Goal: Information Seeking & Learning: Learn about a topic

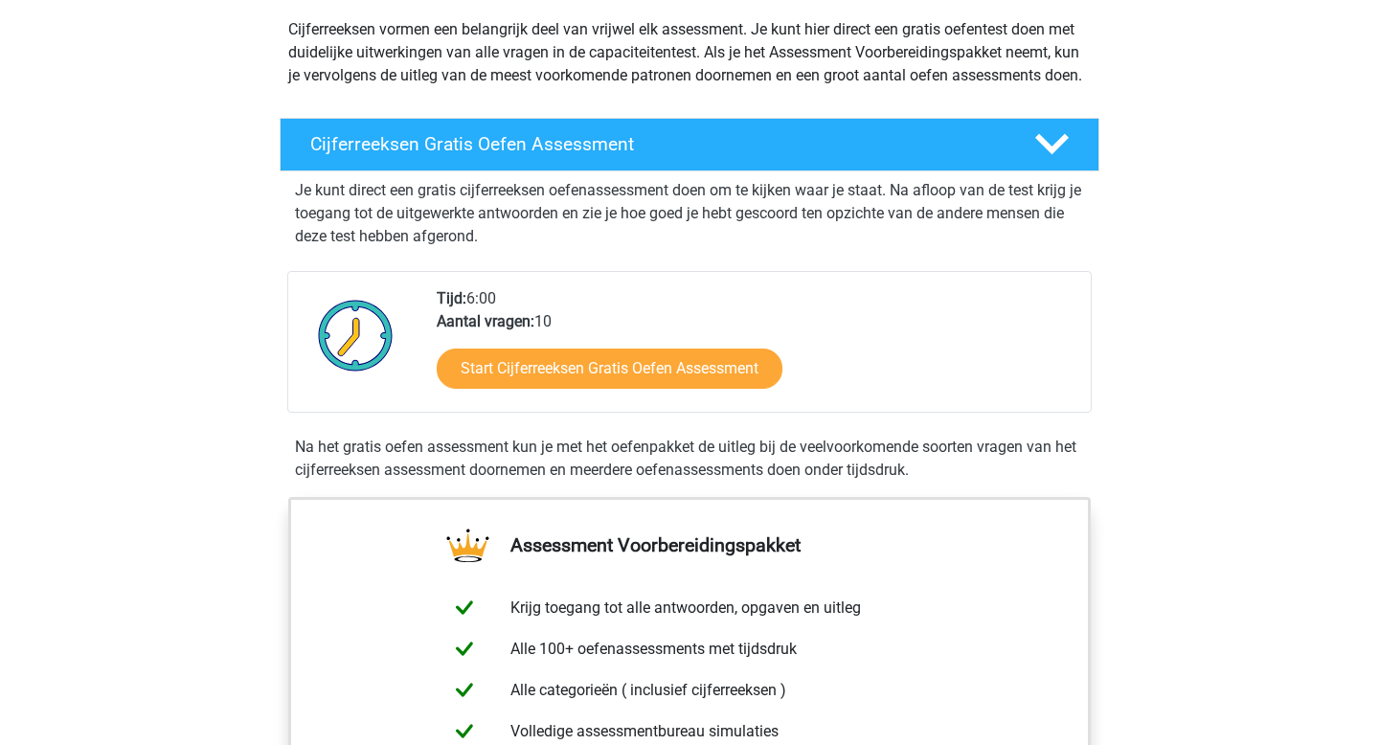
scroll to position [248, 0]
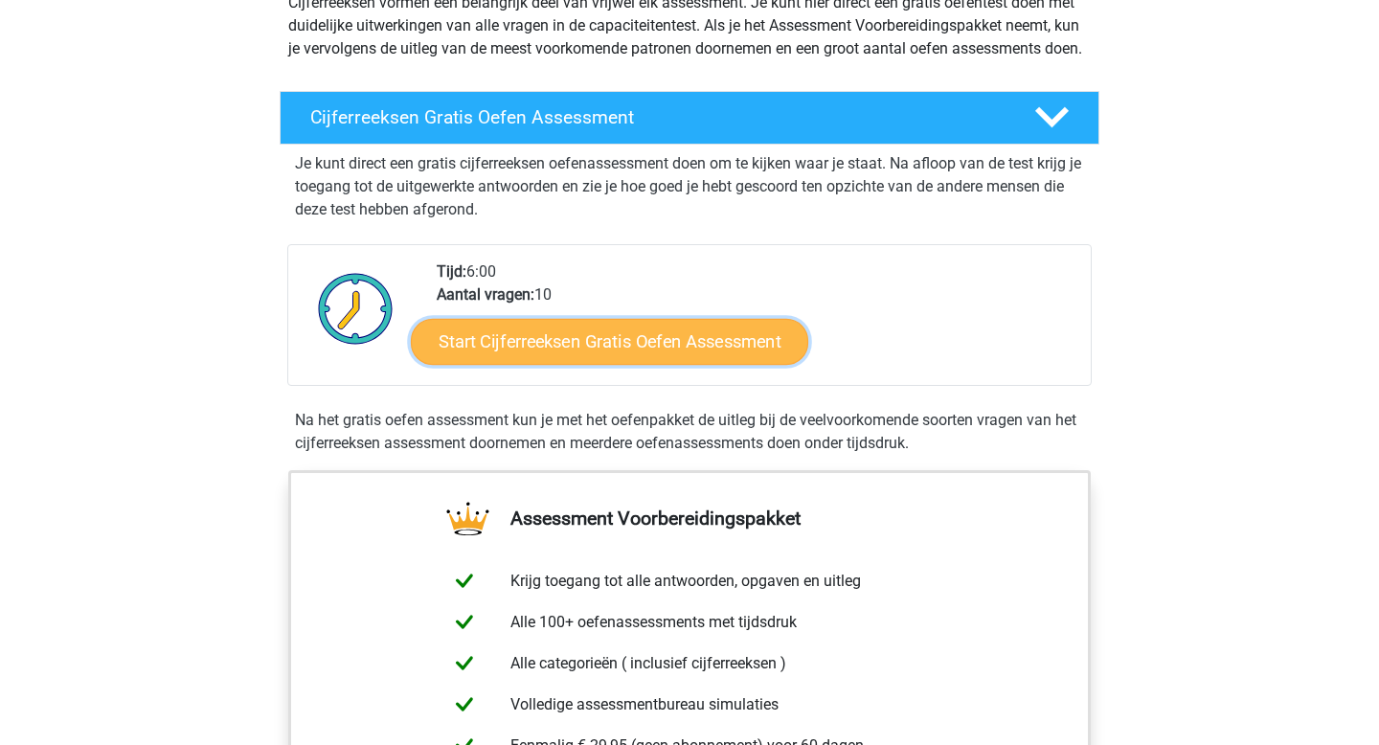
click at [595, 364] on link "Start Cijferreeksen Gratis Oefen Assessment" at bounding box center [609, 341] width 397 height 46
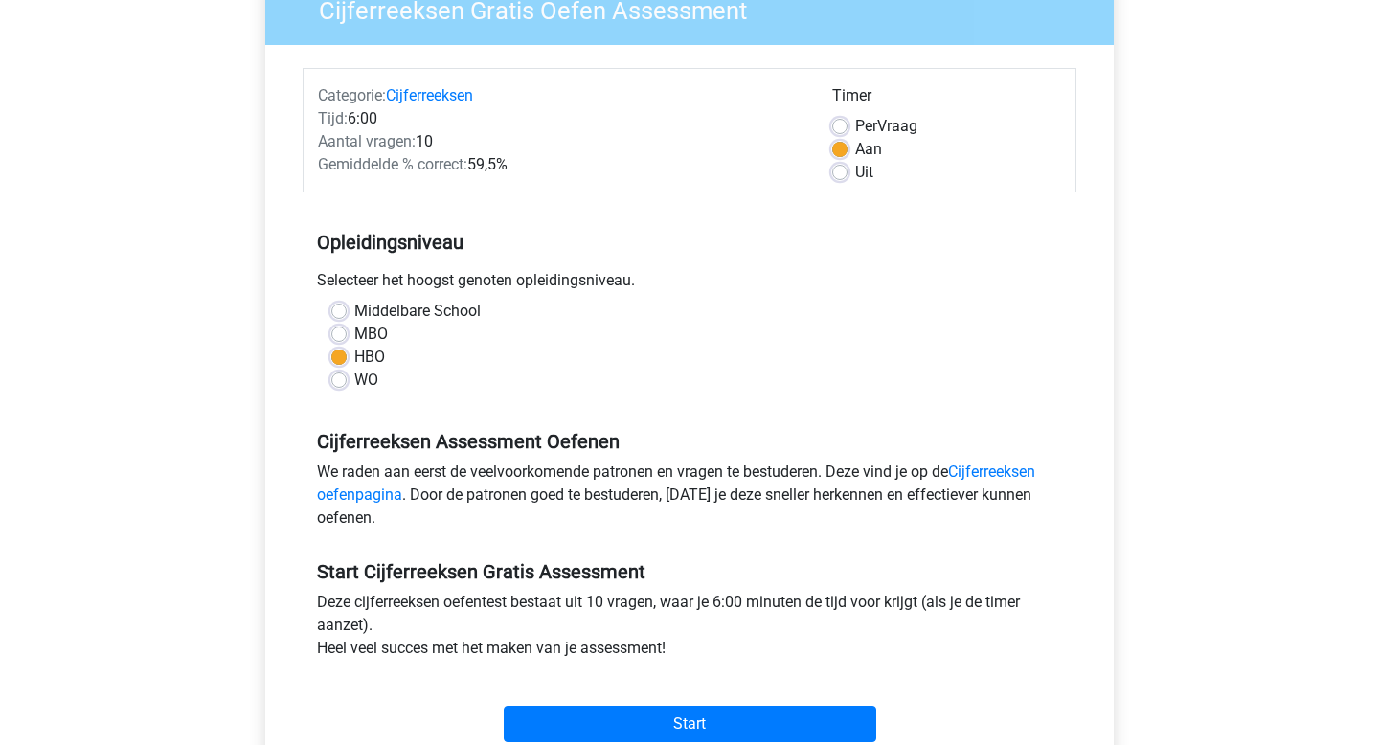
scroll to position [207, 0]
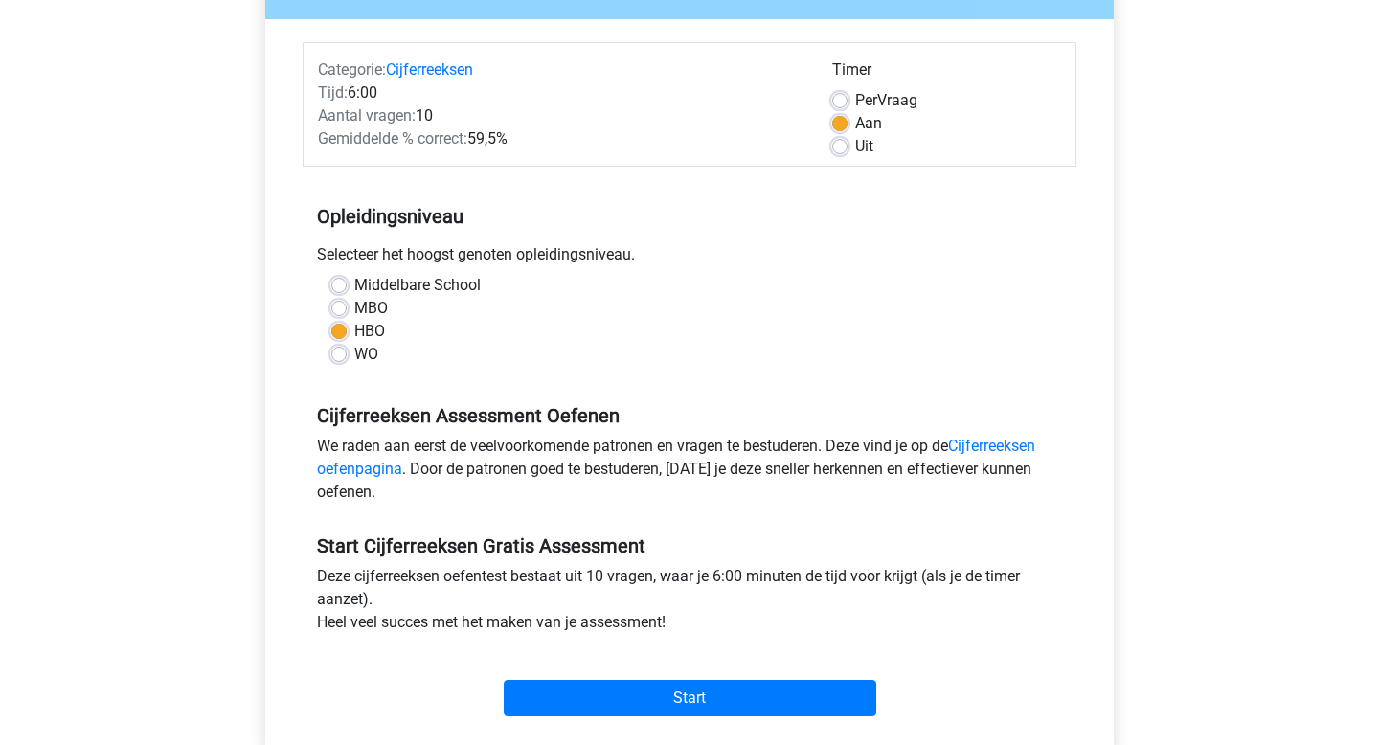
click at [855, 147] on label "Uit" at bounding box center [864, 146] width 18 height 23
click at [840, 147] on input "Uit" at bounding box center [839, 144] width 15 height 19
radio input "true"
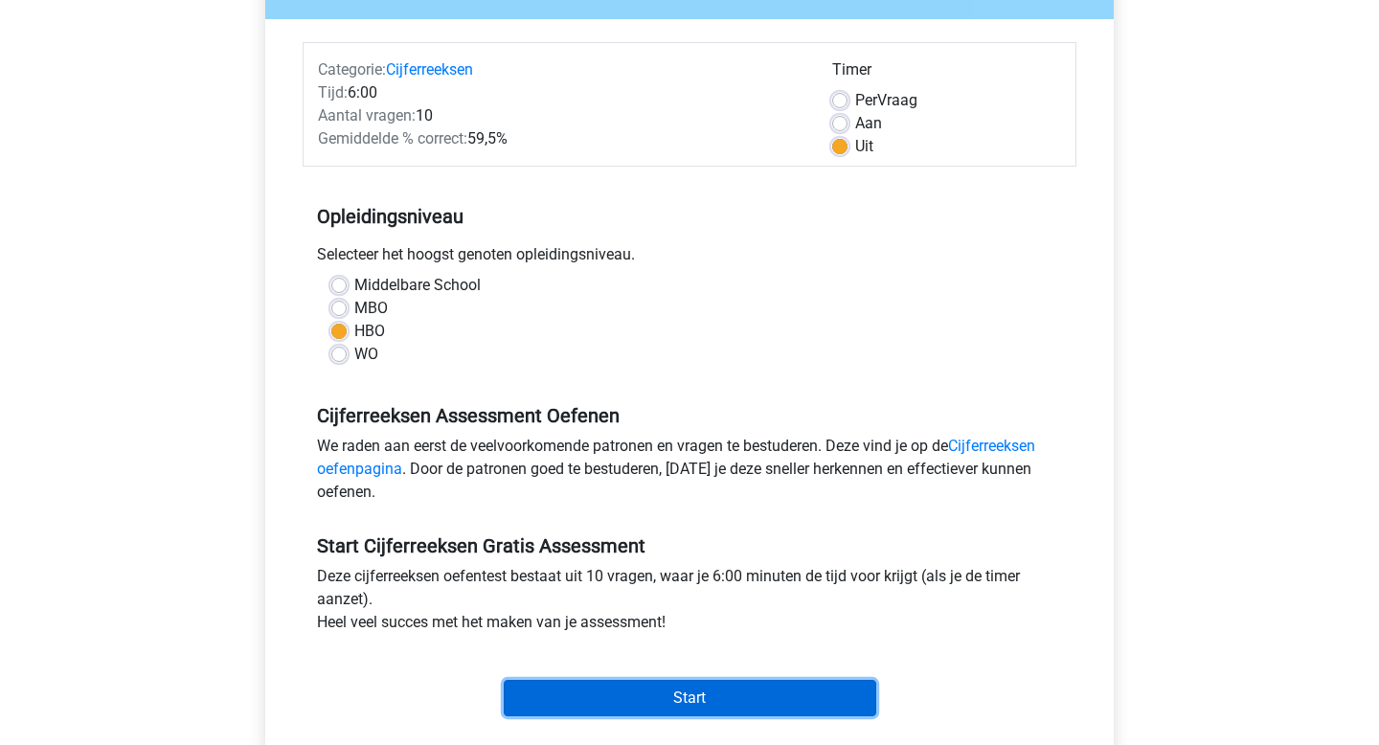
click at [624, 699] on input "Start" at bounding box center [690, 698] width 372 height 36
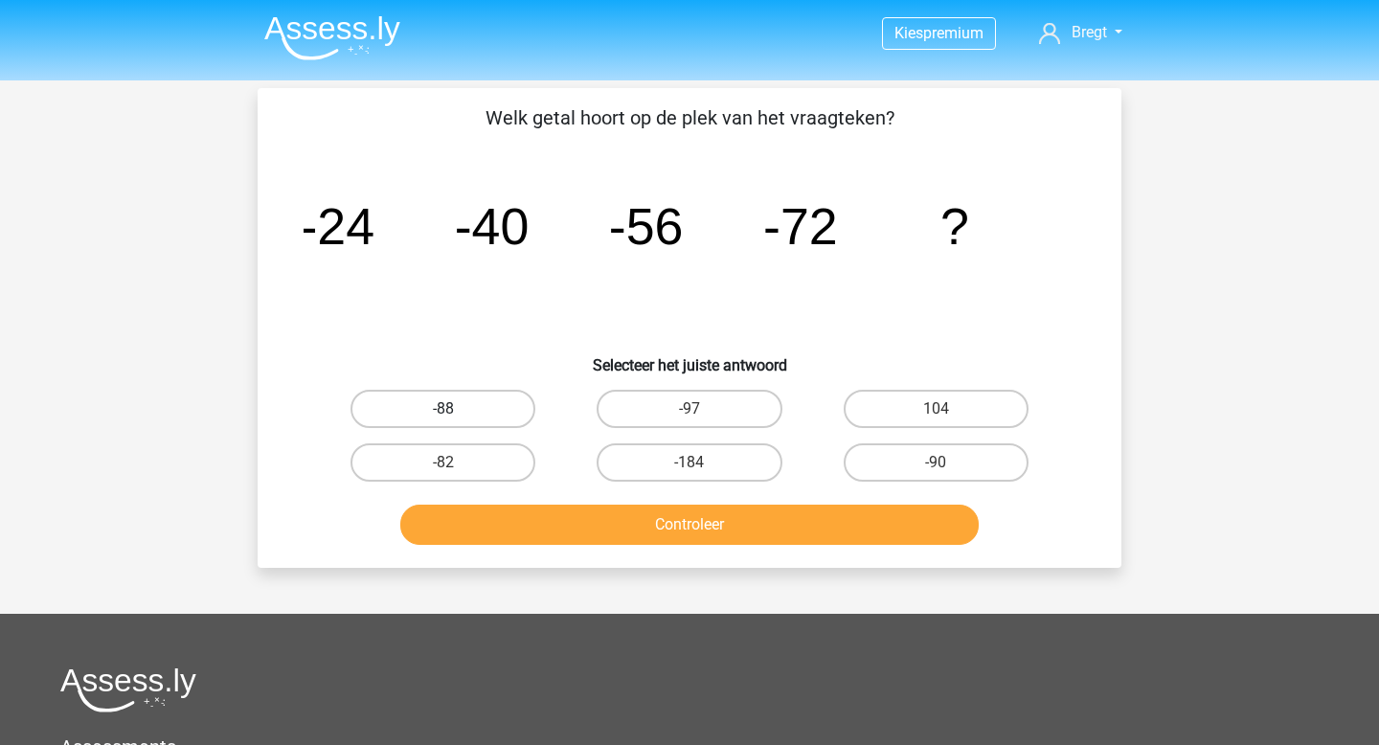
click at [510, 401] on label "-88" at bounding box center [442, 409] width 185 height 38
click at [456, 409] on input "-88" at bounding box center [449, 415] width 12 height 12
radio input "true"
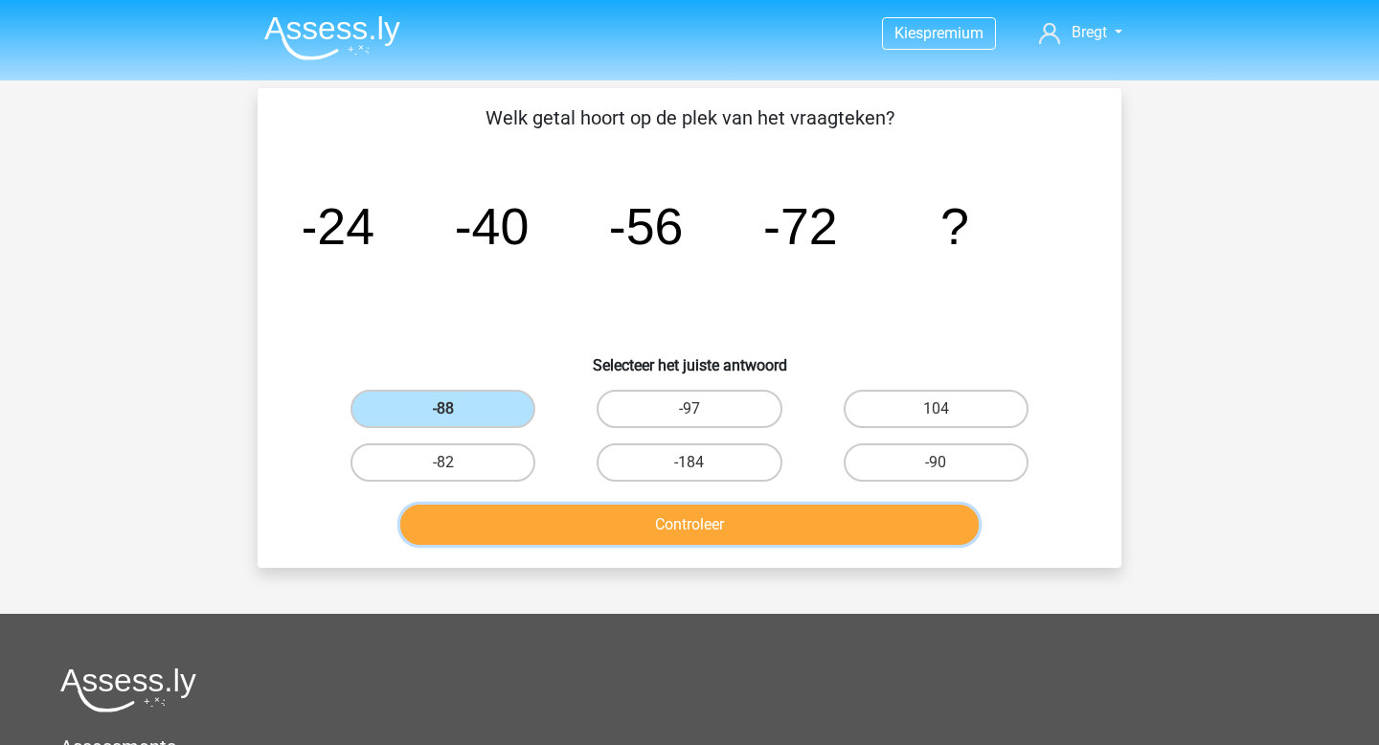
click at [640, 517] on button "Controleer" at bounding box center [689, 525] width 579 height 40
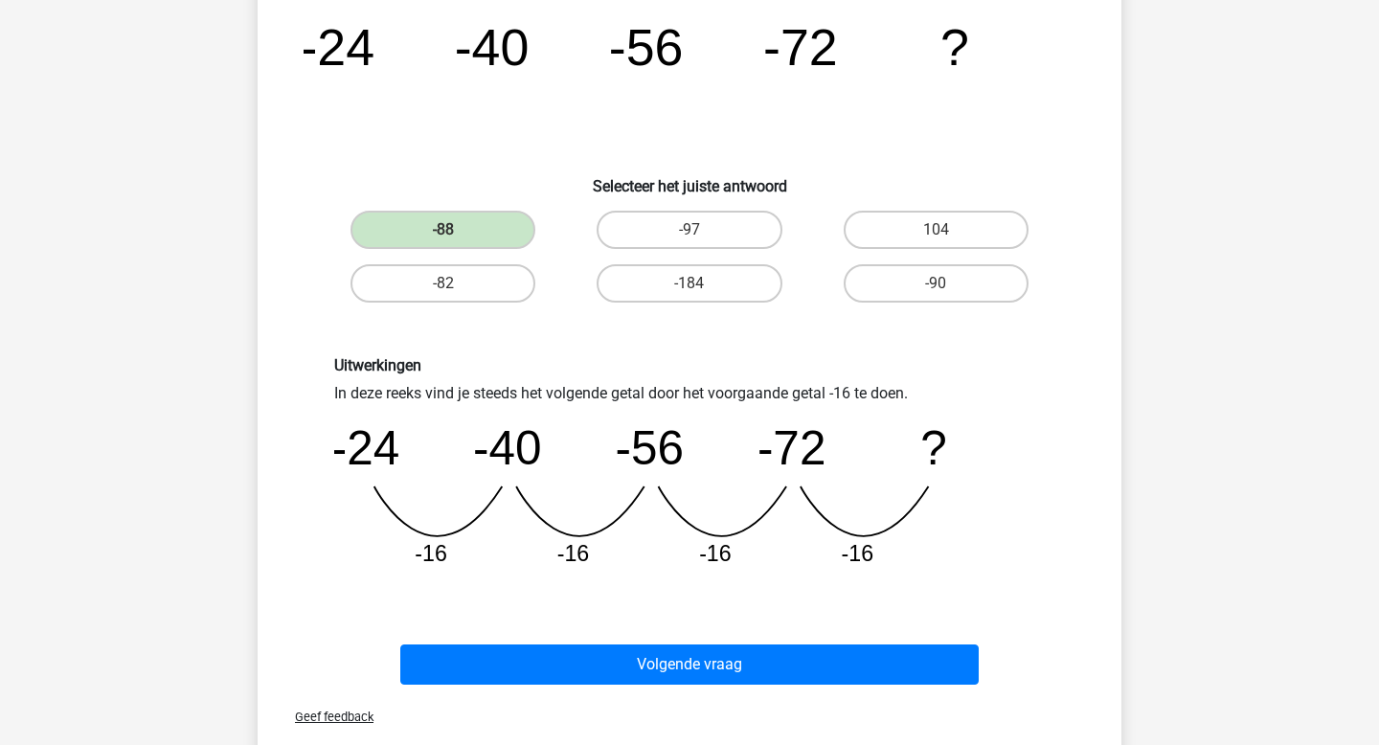
scroll to position [211, 0]
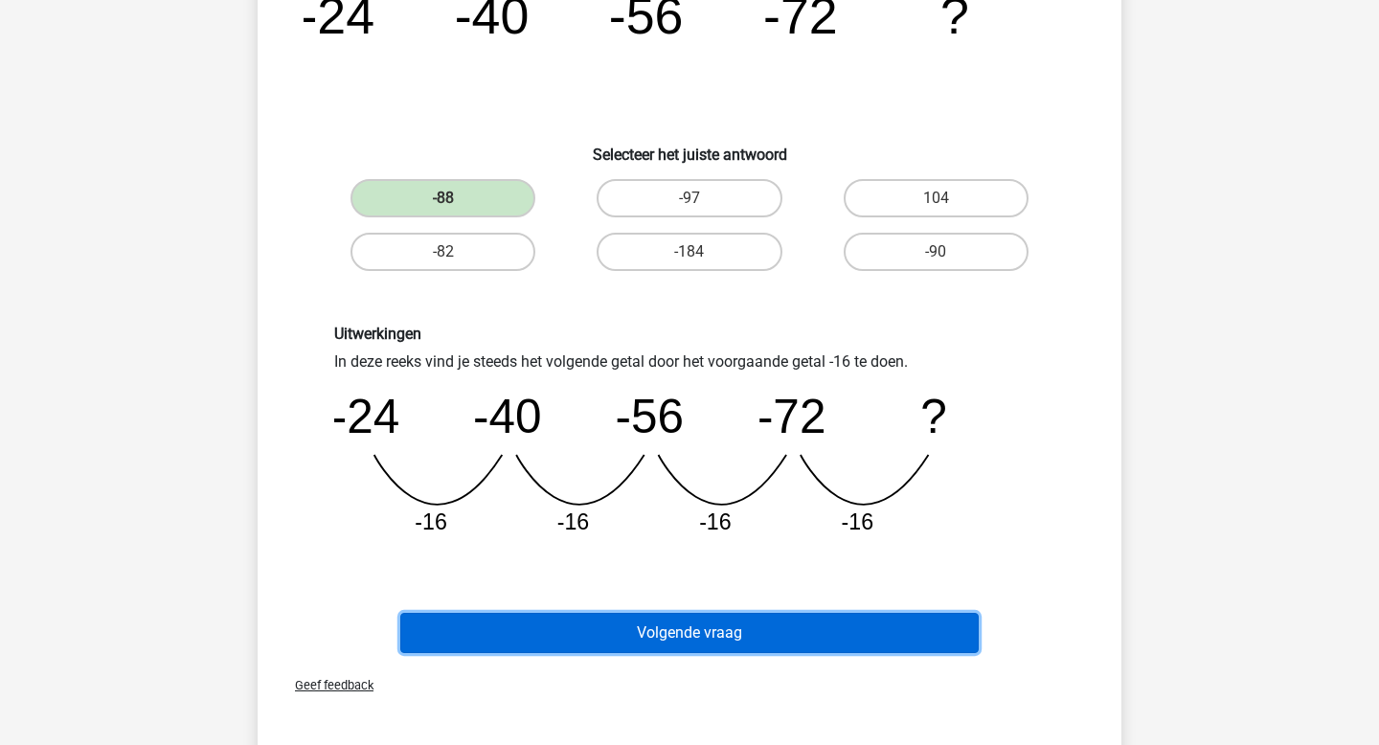
click at [647, 618] on button "Volgende vraag" at bounding box center [689, 633] width 579 height 40
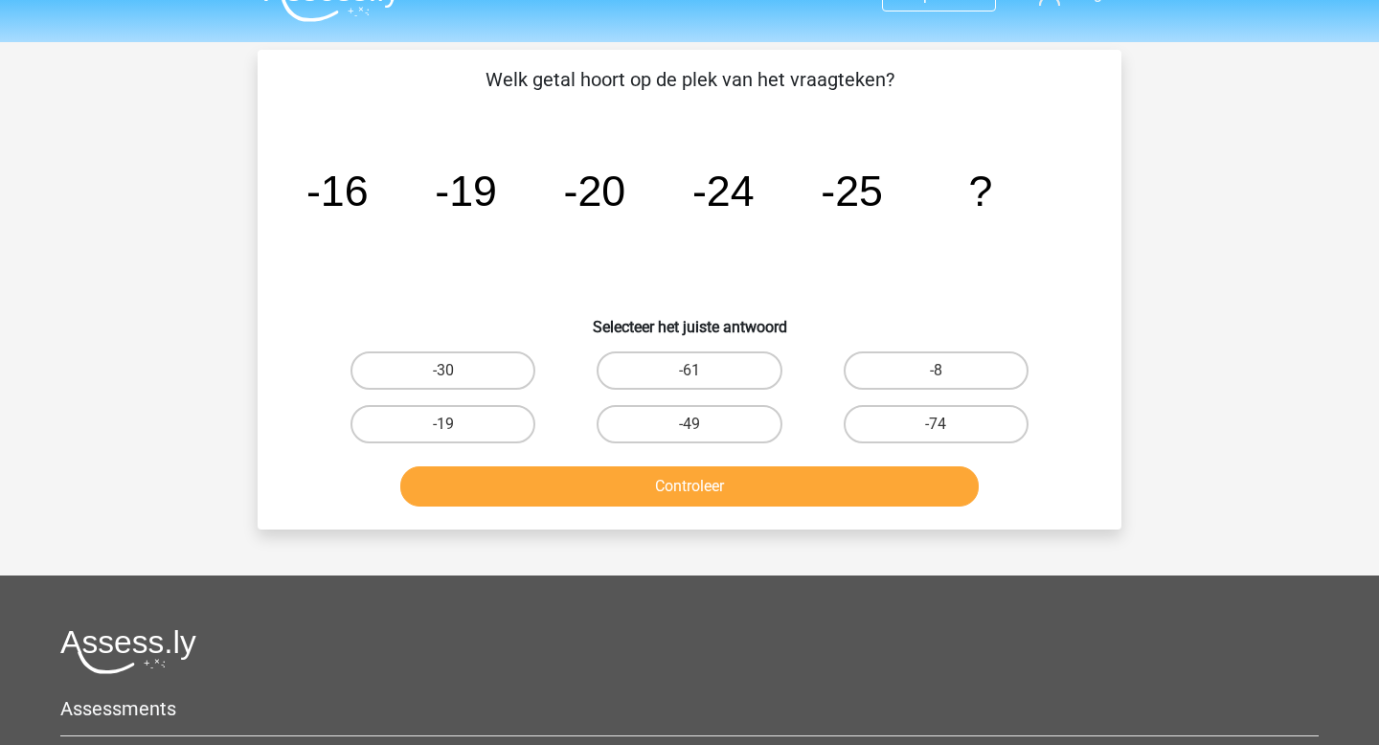
scroll to position [0, 0]
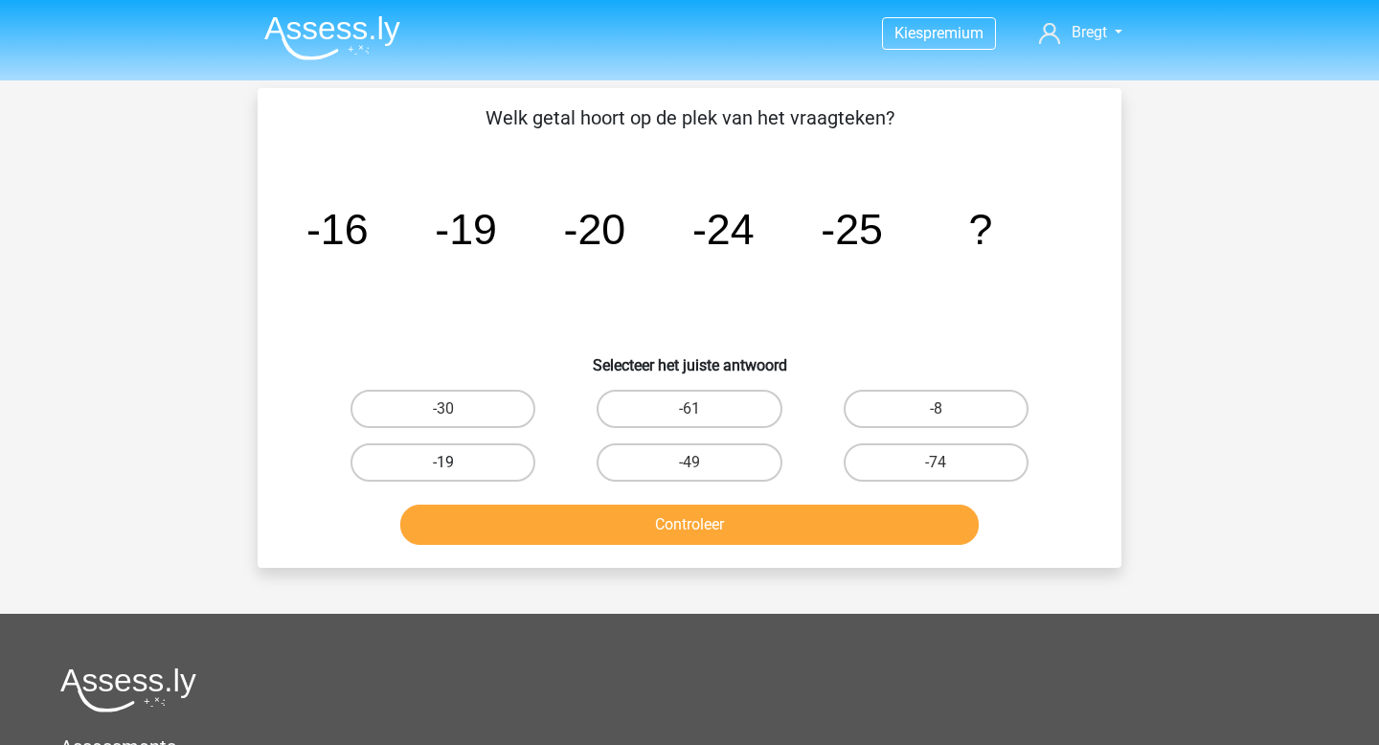
click at [509, 465] on label "-19" at bounding box center [442, 462] width 185 height 38
click at [456, 465] on input "-19" at bounding box center [449, 468] width 12 height 12
radio input "true"
click at [552, 556] on div "Welk getal hoort op de plek van het vraagteken? image/svg+xml -16 -19 -20 -24 -…" at bounding box center [690, 328] width 864 height 480
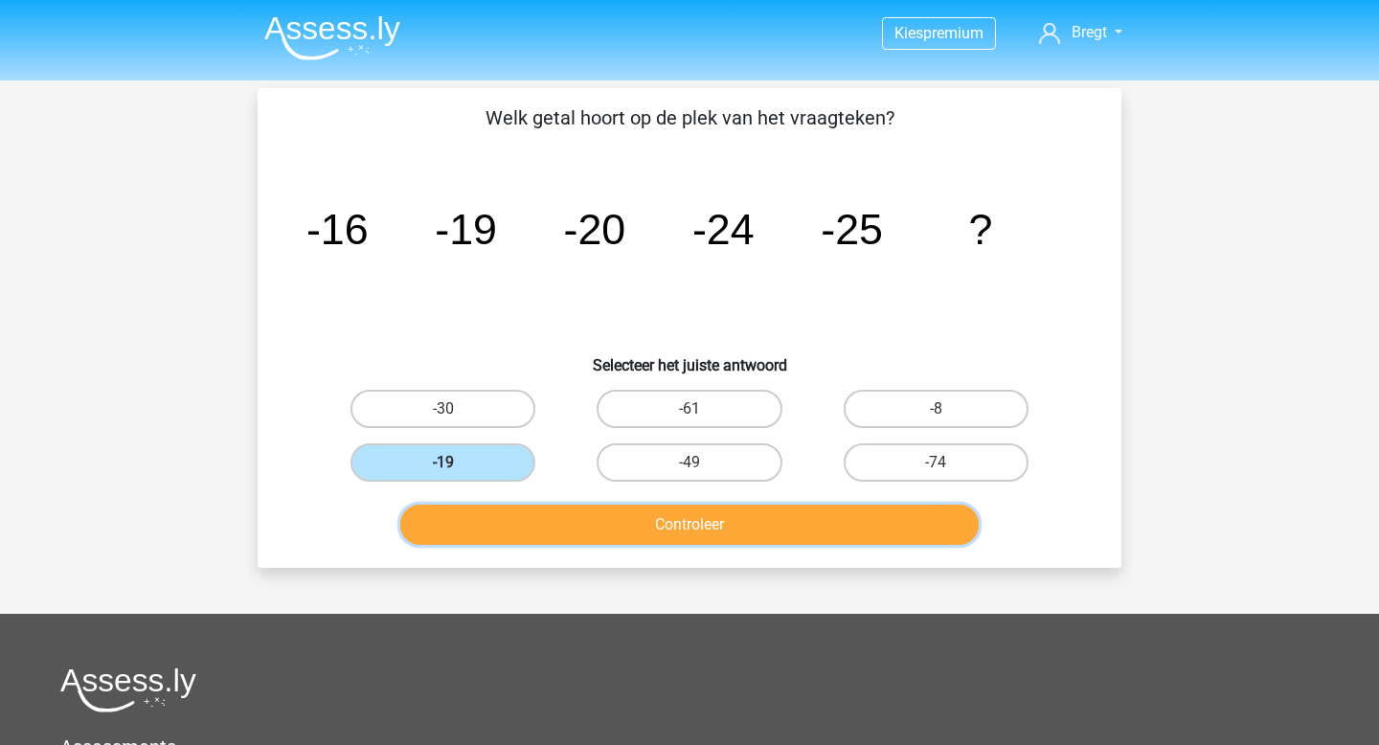
click at [559, 532] on button "Controleer" at bounding box center [689, 525] width 579 height 40
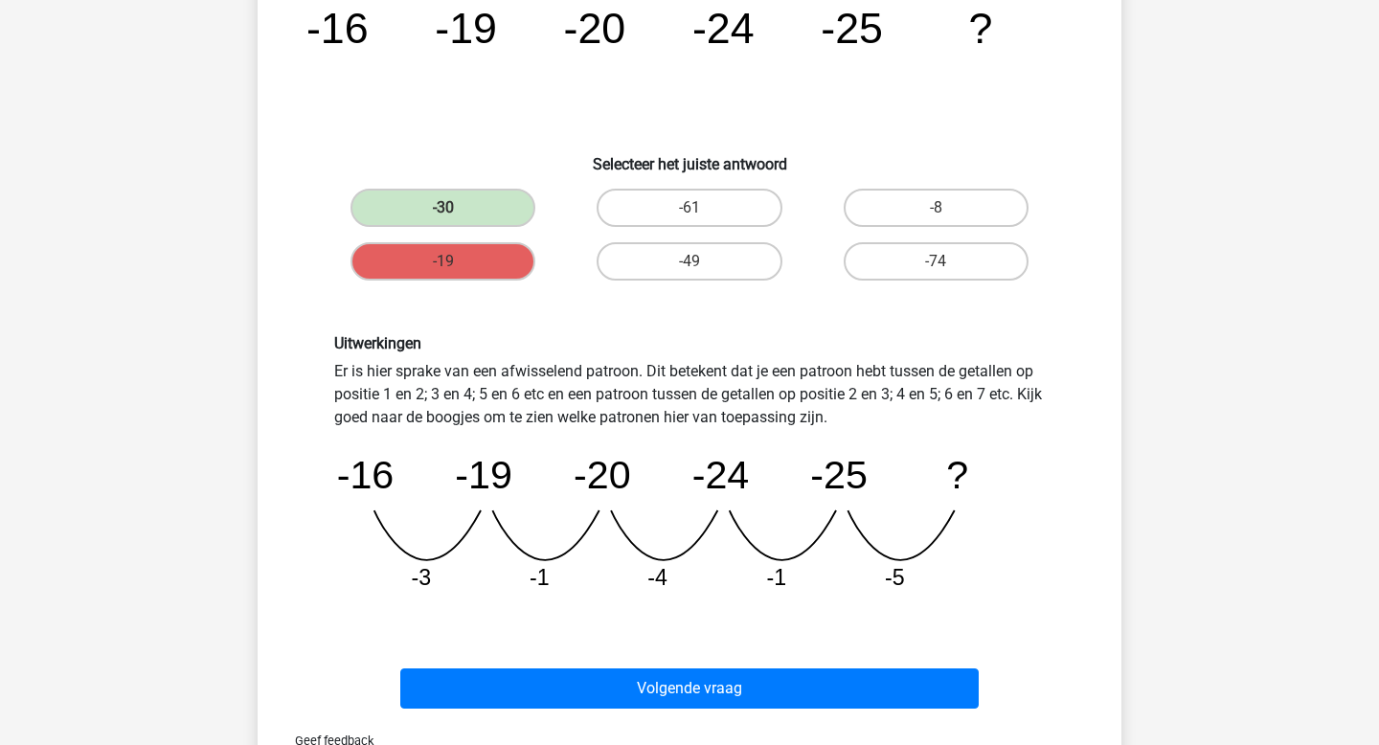
scroll to position [196, 0]
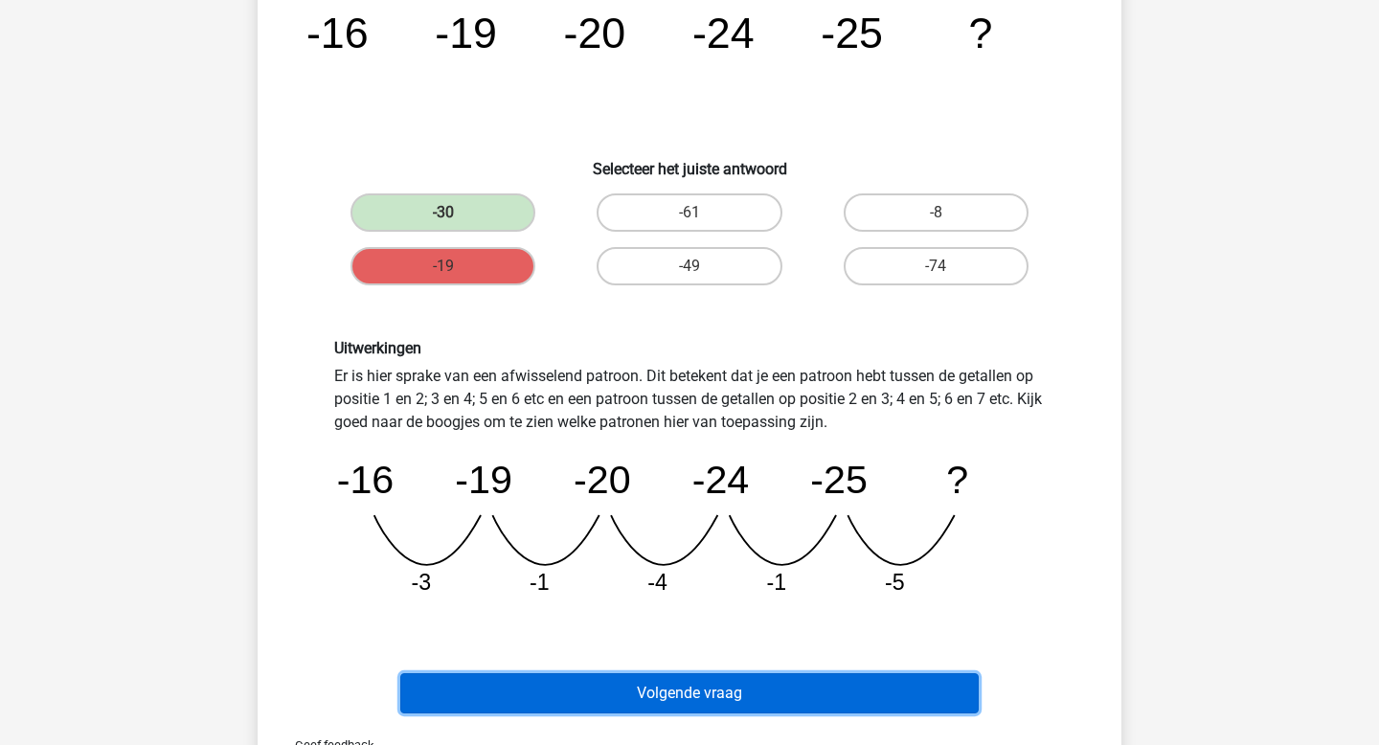
click at [732, 697] on button "Volgende vraag" at bounding box center [689, 693] width 579 height 40
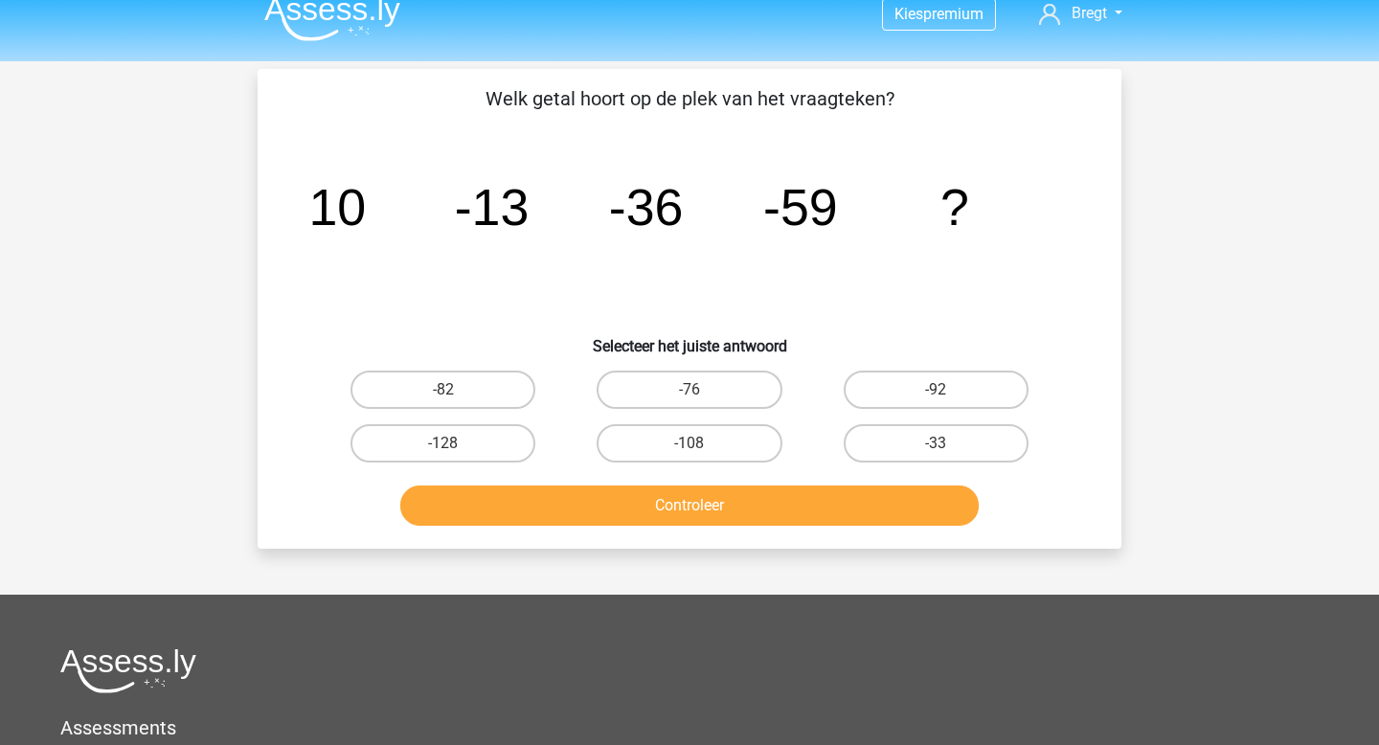
scroll to position [0, 0]
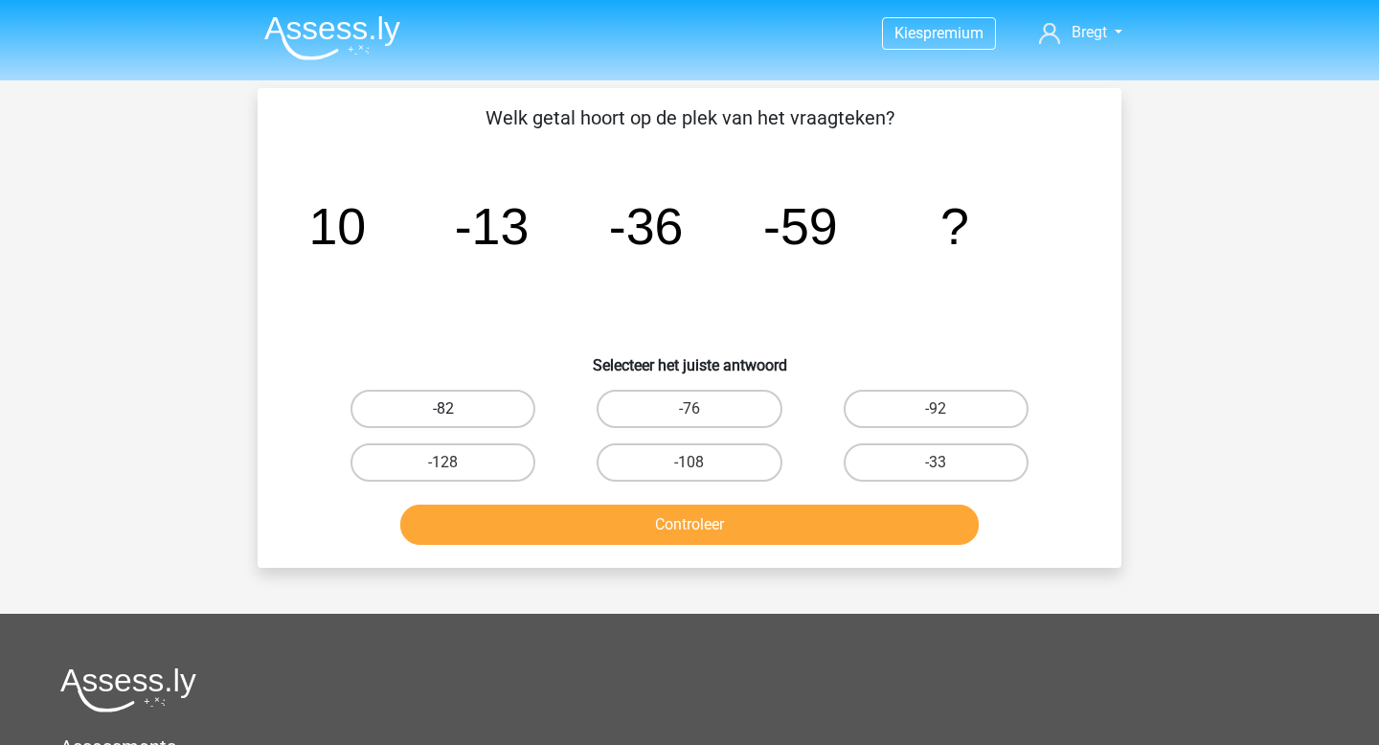
click at [479, 410] on label "-82" at bounding box center [442, 409] width 185 height 38
click at [456, 410] on input "-82" at bounding box center [449, 415] width 12 height 12
radio input "true"
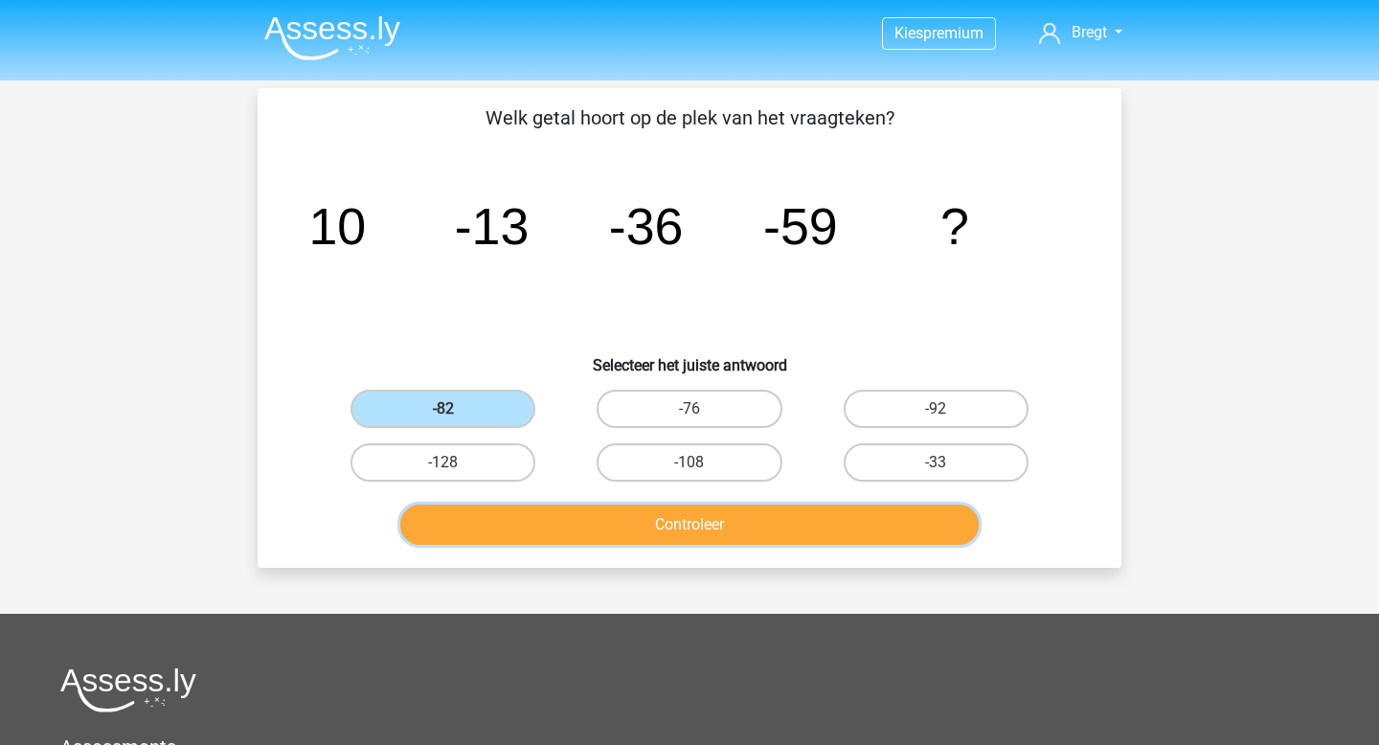
click at [737, 526] on button "Controleer" at bounding box center [689, 525] width 579 height 40
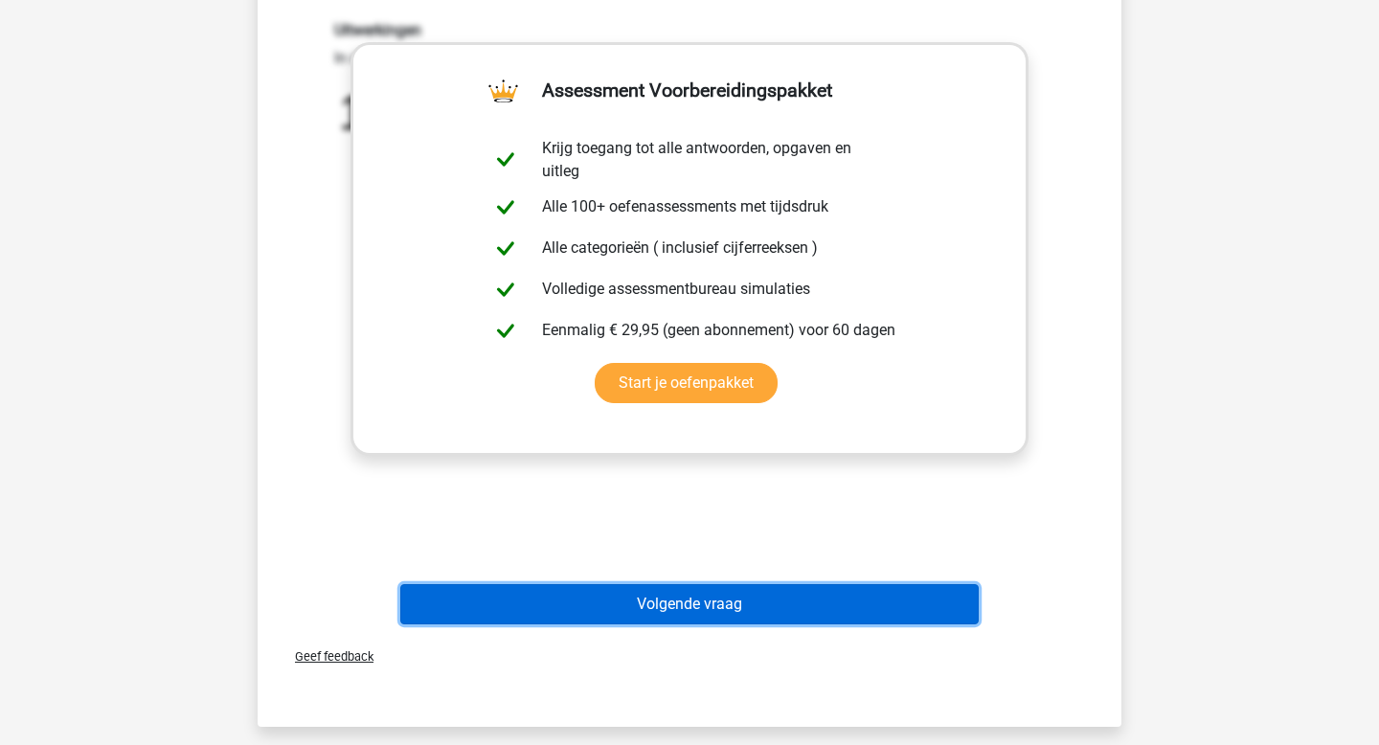
click at [726, 595] on button "Volgende vraag" at bounding box center [689, 604] width 579 height 40
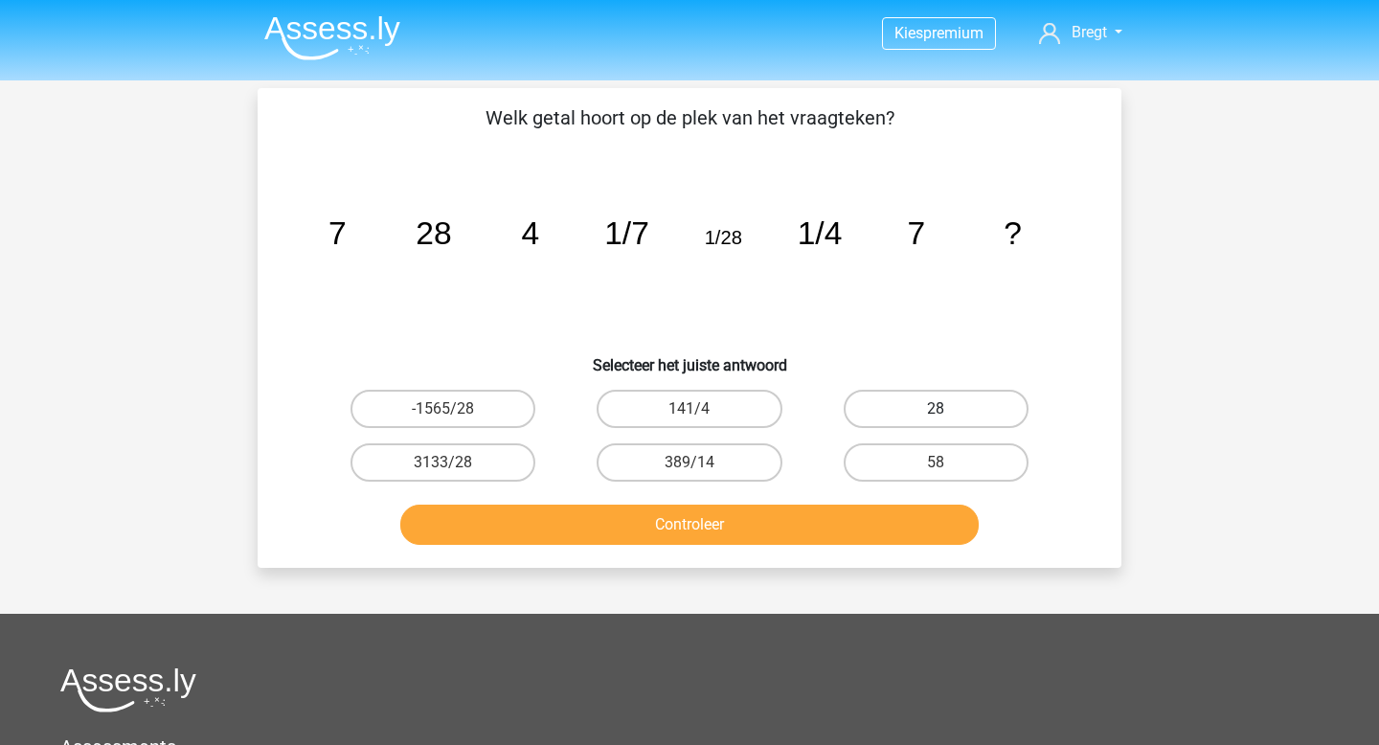
click at [877, 406] on label "28" at bounding box center [935, 409] width 185 height 38
click at [935, 409] on input "28" at bounding box center [941, 415] width 12 height 12
radio input "true"
click at [799, 550] on div "Controleer" at bounding box center [689, 529] width 739 height 48
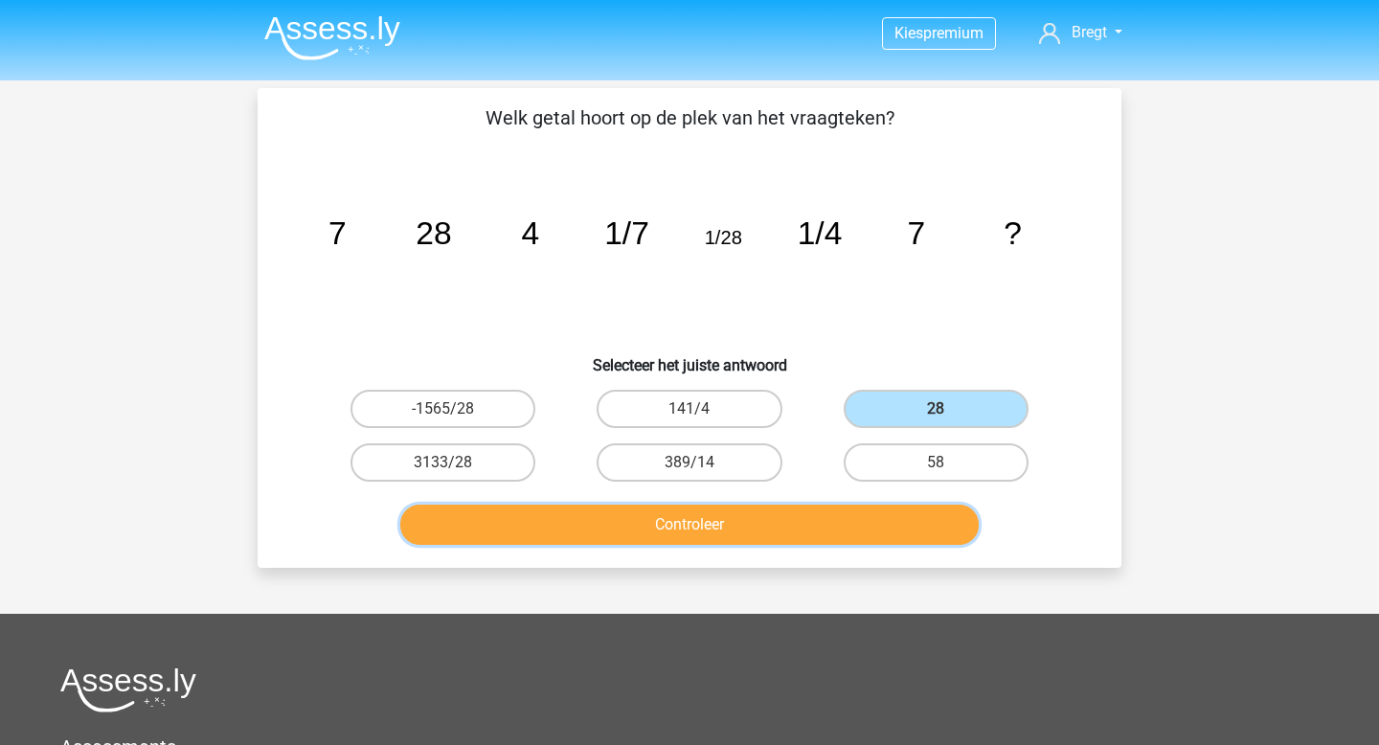
click at [768, 523] on button "Controleer" at bounding box center [689, 525] width 579 height 40
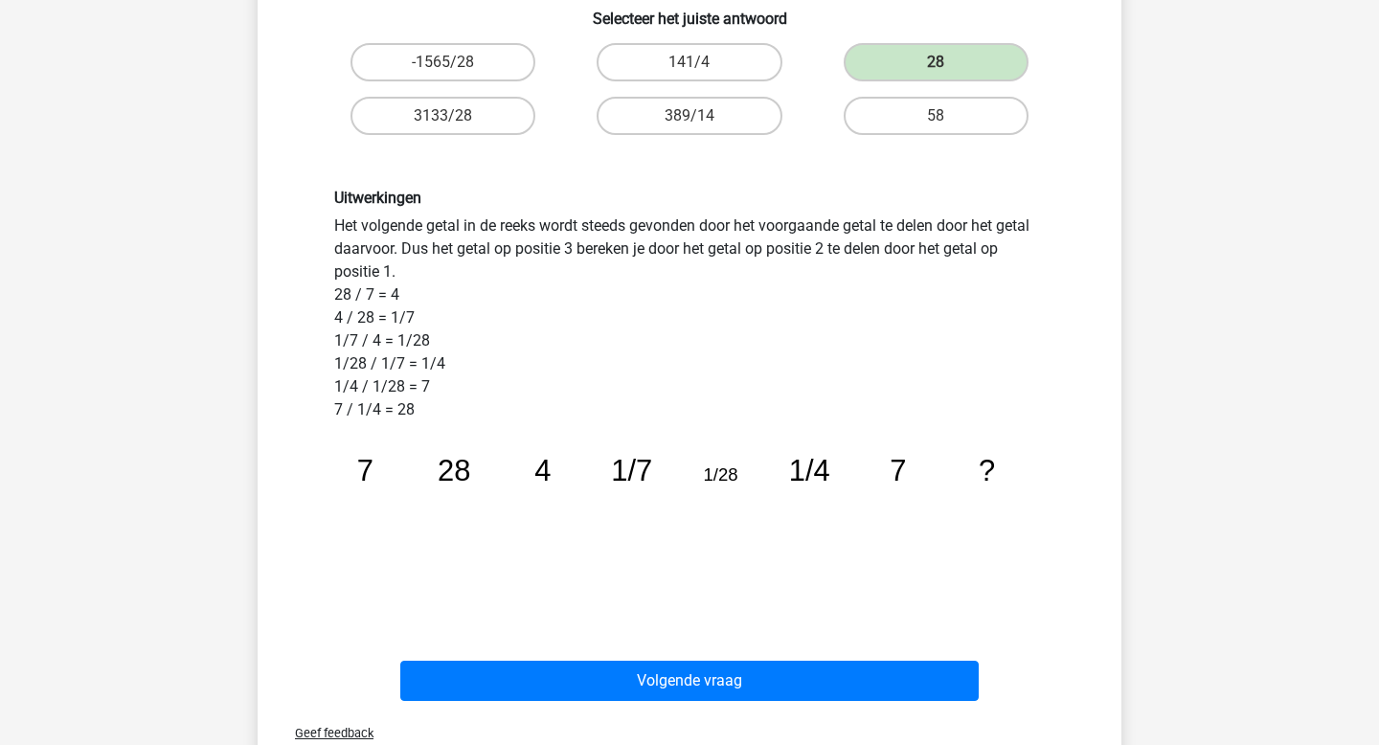
scroll to position [346, 0]
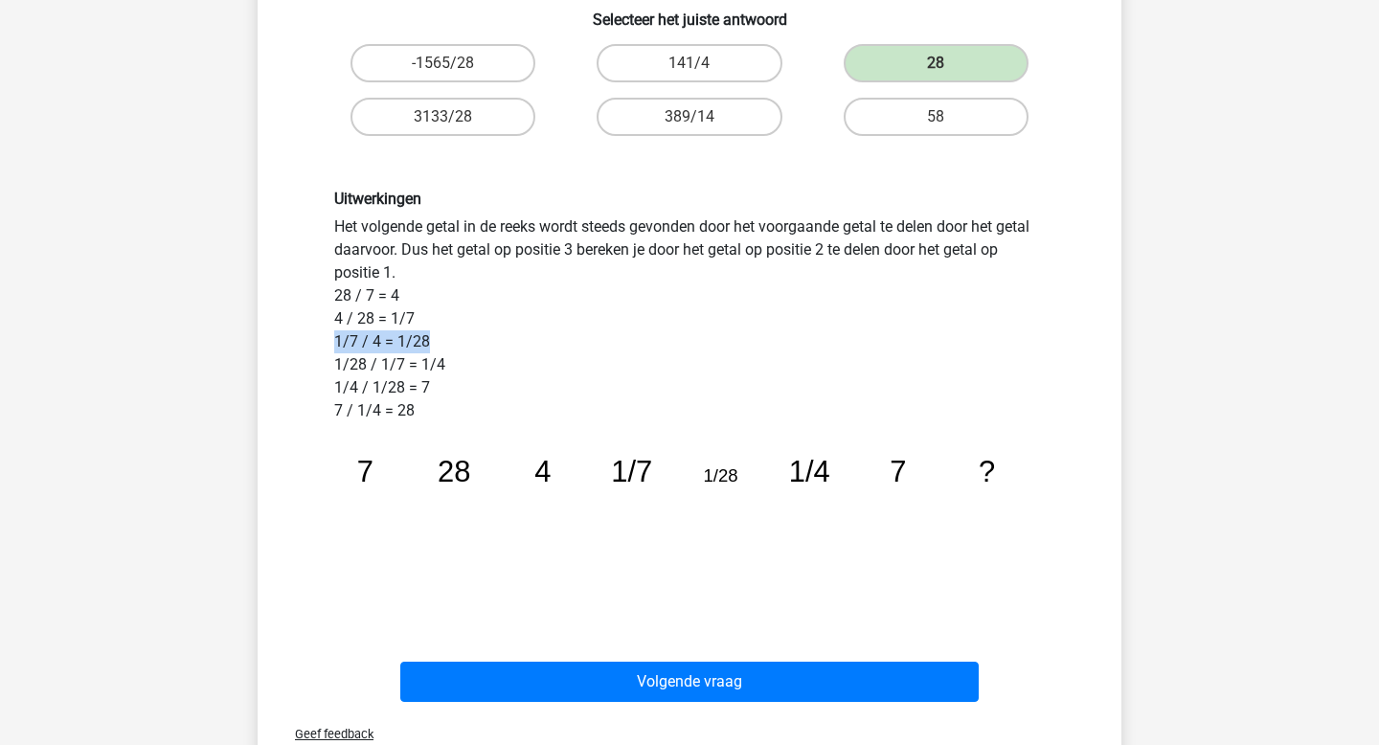
drag, startPoint x: 334, startPoint y: 337, endPoint x: 448, endPoint y: 333, distance: 114.0
click at [448, 334] on div "Uitwerkingen Het volgende getal in de reeks wordt steeds gevonden door het voor…" at bounding box center [689, 395] width 739 height 411
copy div "1/7 / 4 = 1/28"
drag, startPoint x: 334, startPoint y: 362, endPoint x: 365, endPoint y: 366, distance: 30.9
click at [365, 366] on div "Uitwerkingen Het volgende getal in de reeks wordt steeds gevonden door het voor…" at bounding box center [689, 395] width 739 height 411
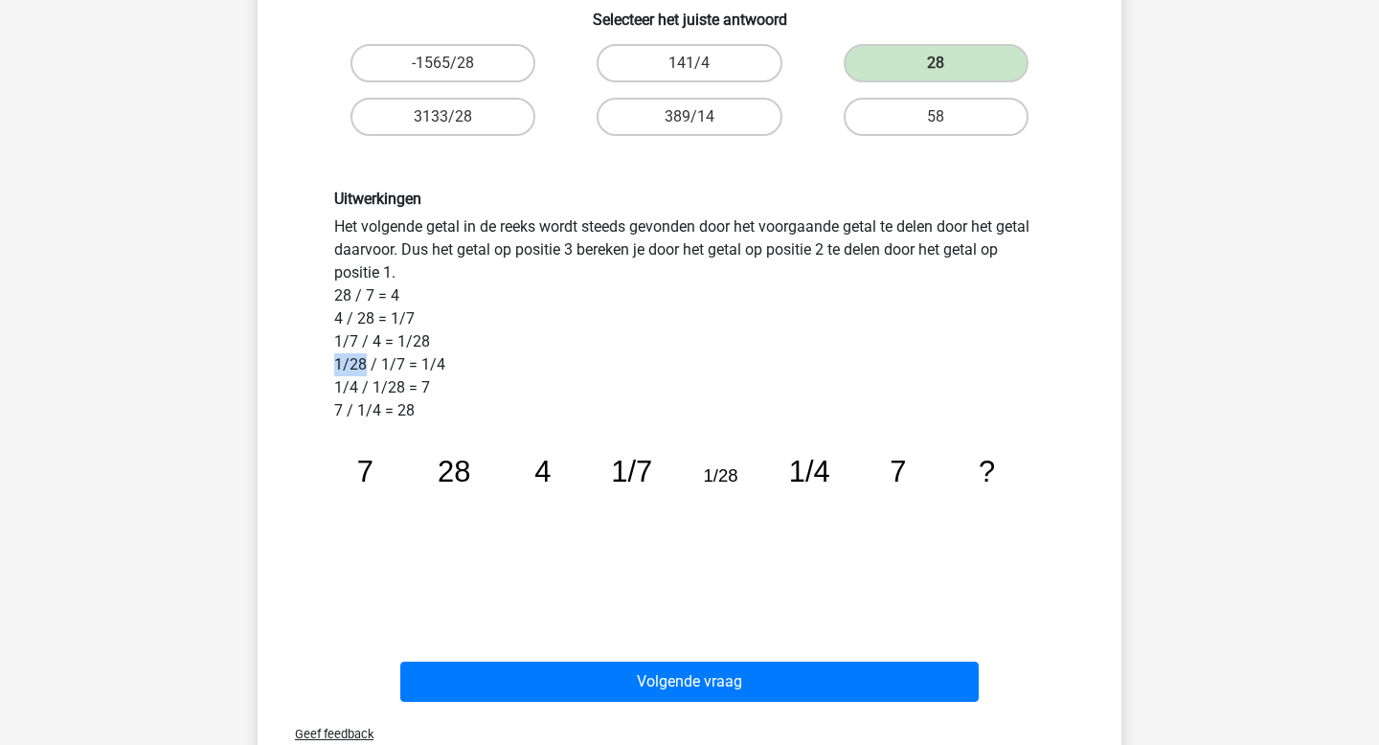
click at [370, 366] on div "Uitwerkingen Het volgende getal in de reeks wordt steeds gevonden door het voor…" at bounding box center [689, 395] width 739 height 411
drag, startPoint x: 397, startPoint y: 365, endPoint x: 407, endPoint y: 366, distance: 9.6
click at [407, 366] on div "Uitwerkingen Het volgende getal in de reeks wordt steeds gevonden door het voor…" at bounding box center [689, 395] width 739 height 411
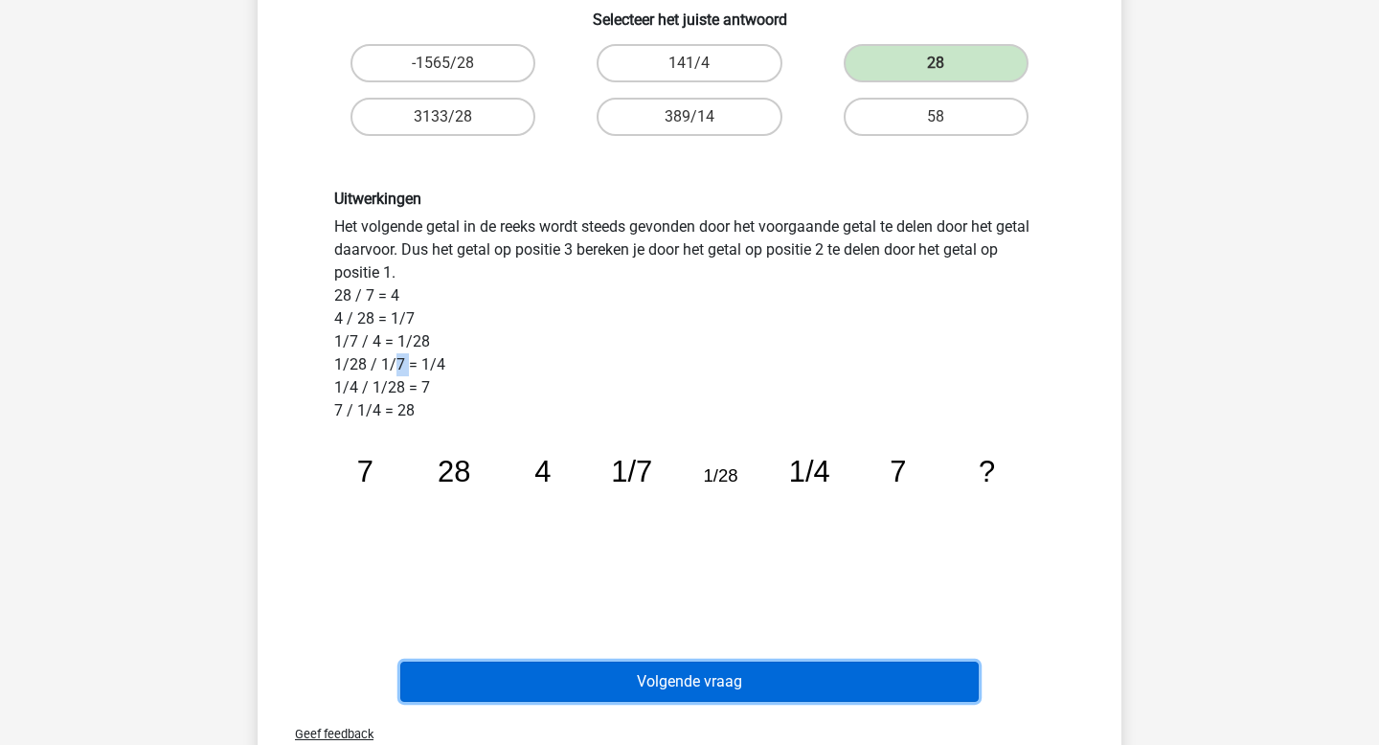
click at [553, 681] on button "Volgende vraag" at bounding box center [689, 682] width 579 height 40
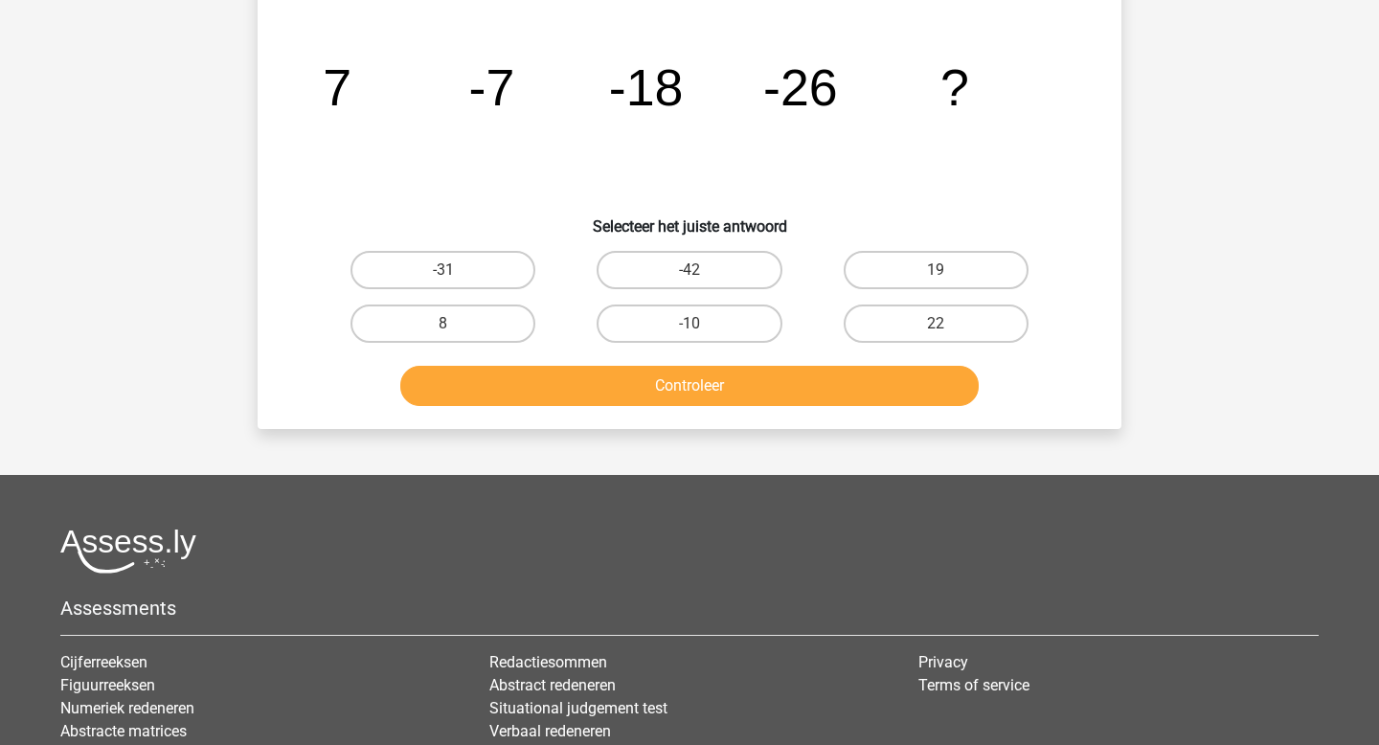
scroll to position [88, 0]
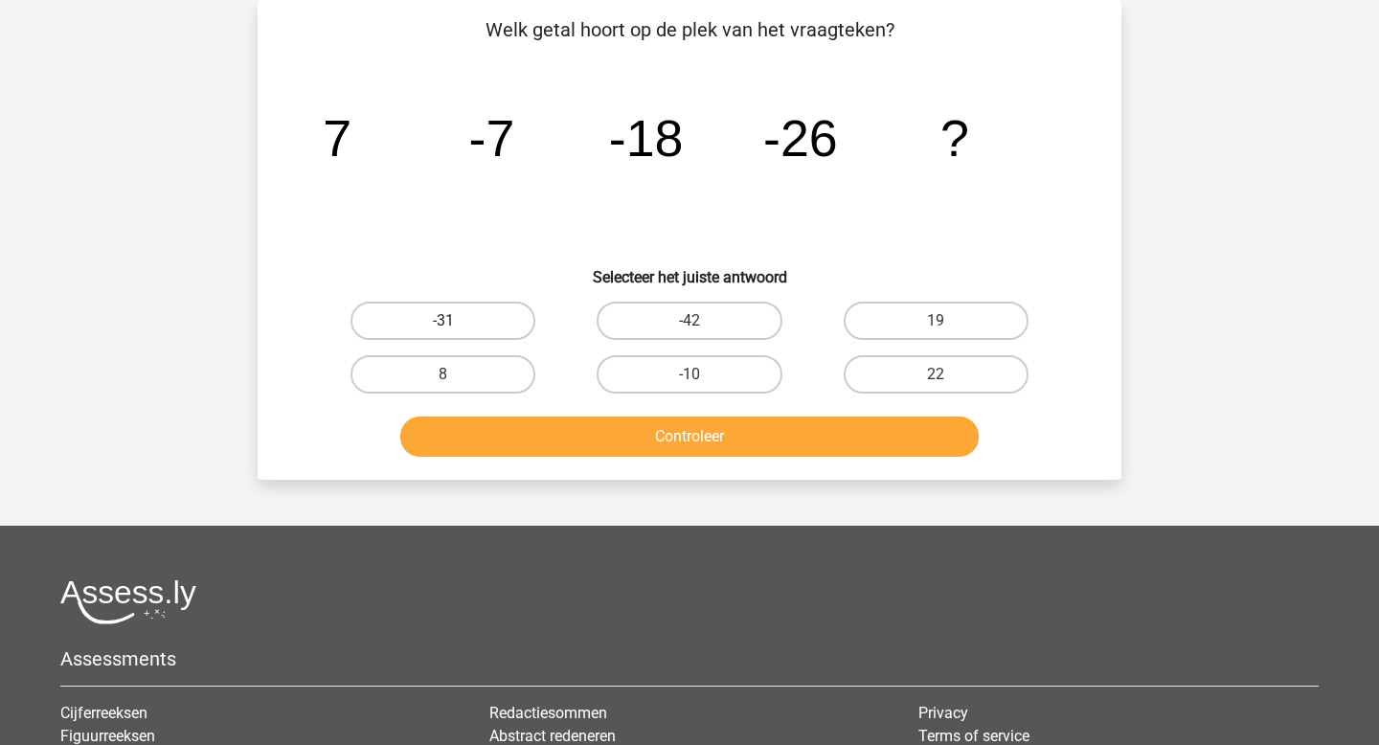
click at [474, 321] on label "-31" at bounding box center [442, 321] width 185 height 38
click at [456, 321] on input "-31" at bounding box center [449, 327] width 12 height 12
radio input "true"
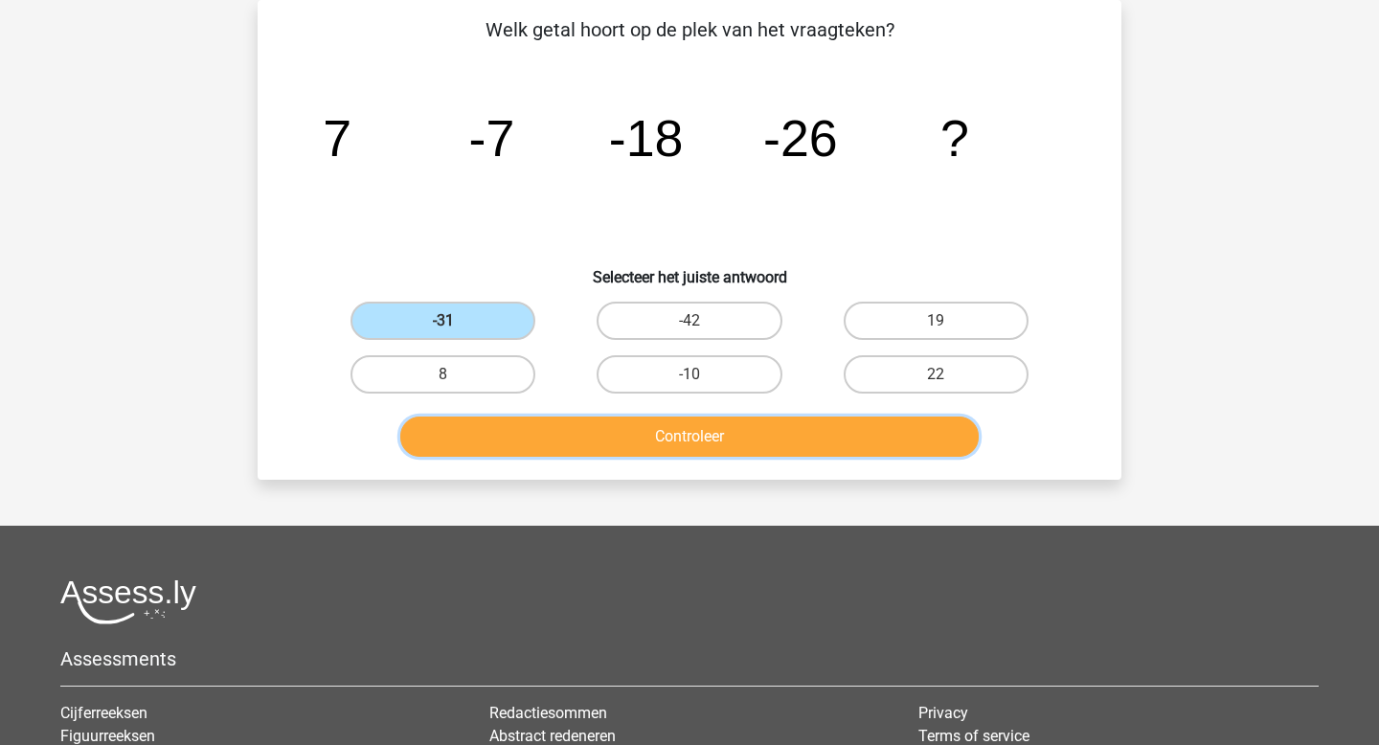
click at [576, 426] on button "Controleer" at bounding box center [689, 436] width 579 height 40
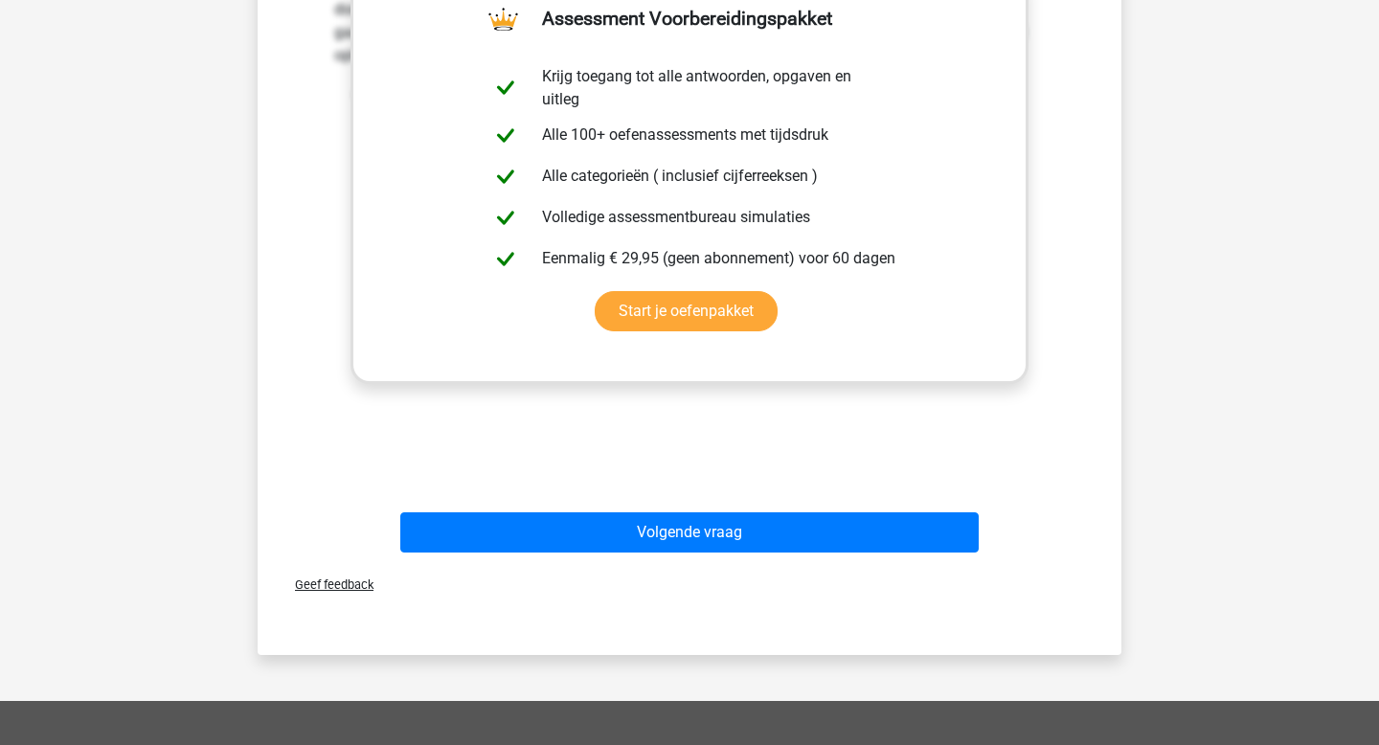
scroll to position [605, 0]
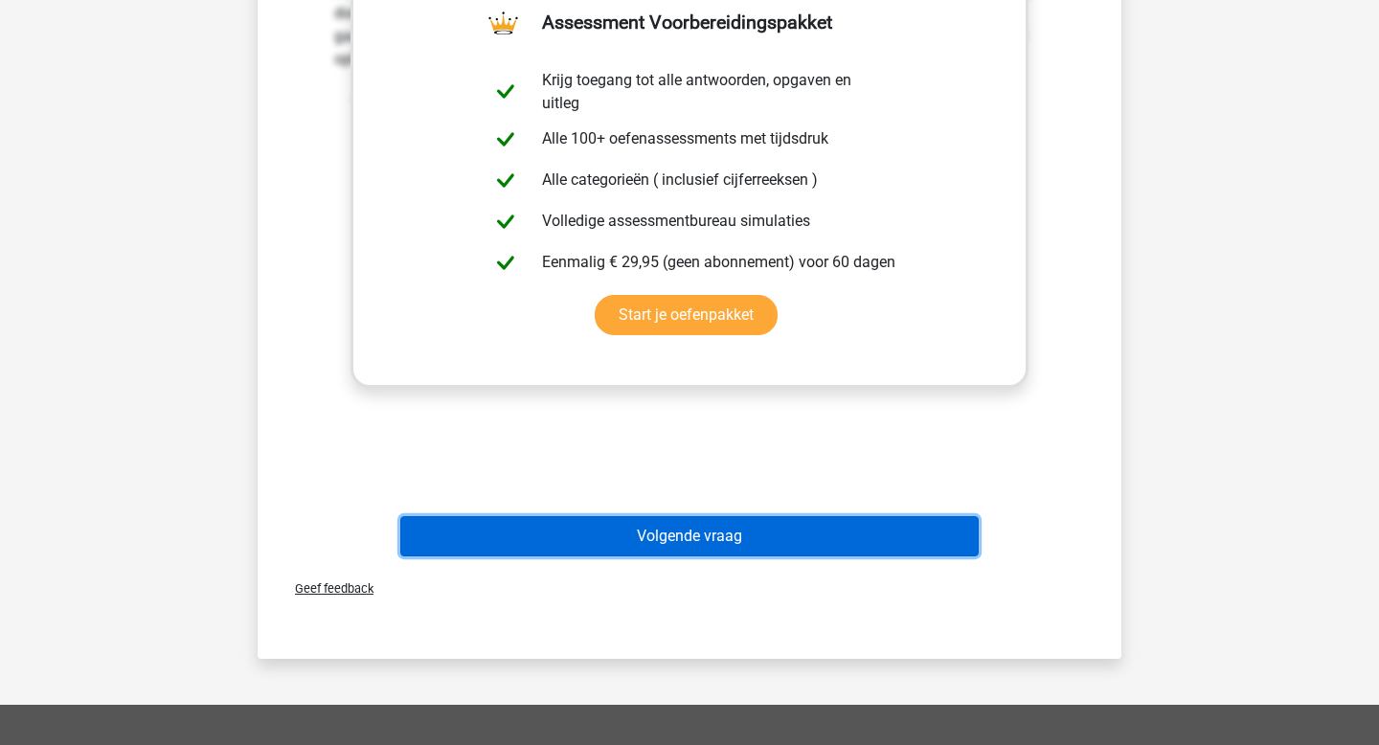
click at [711, 538] on button "Volgende vraag" at bounding box center [689, 536] width 579 height 40
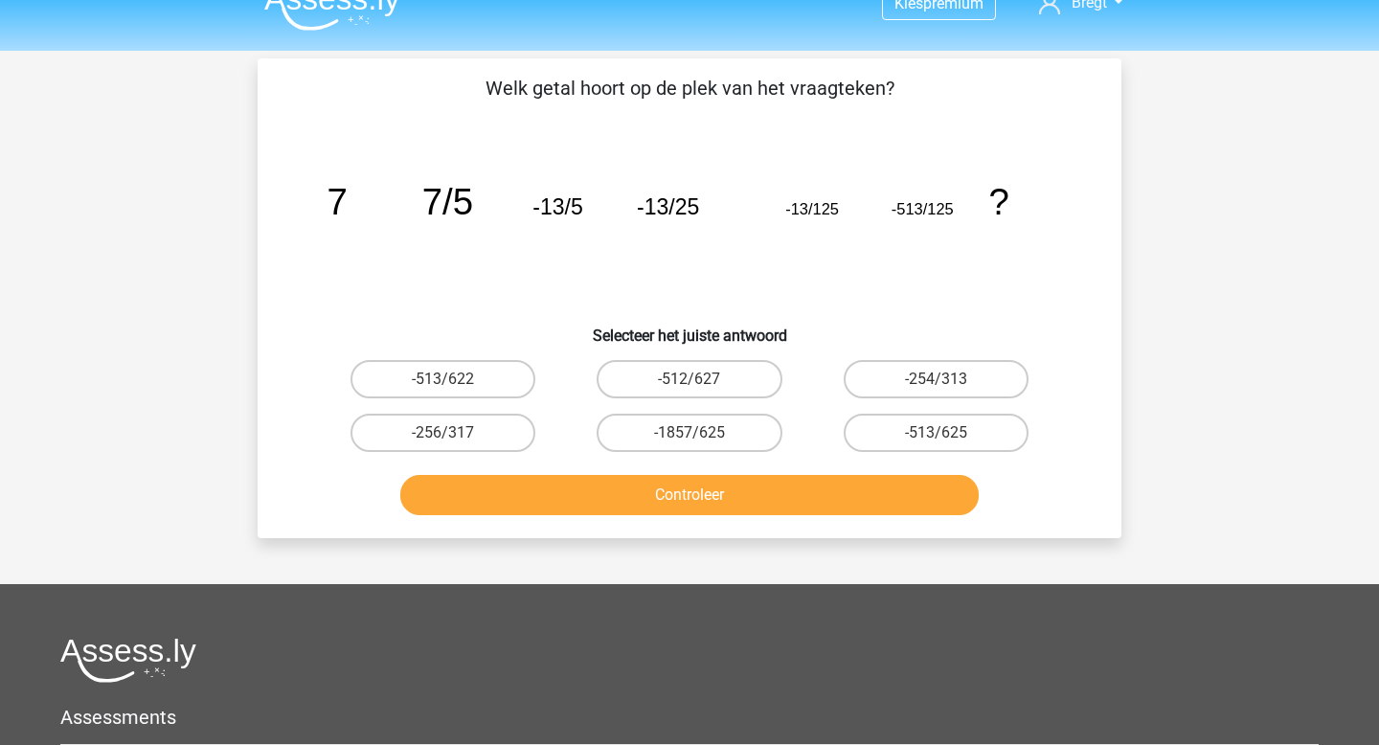
scroll to position [22, 0]
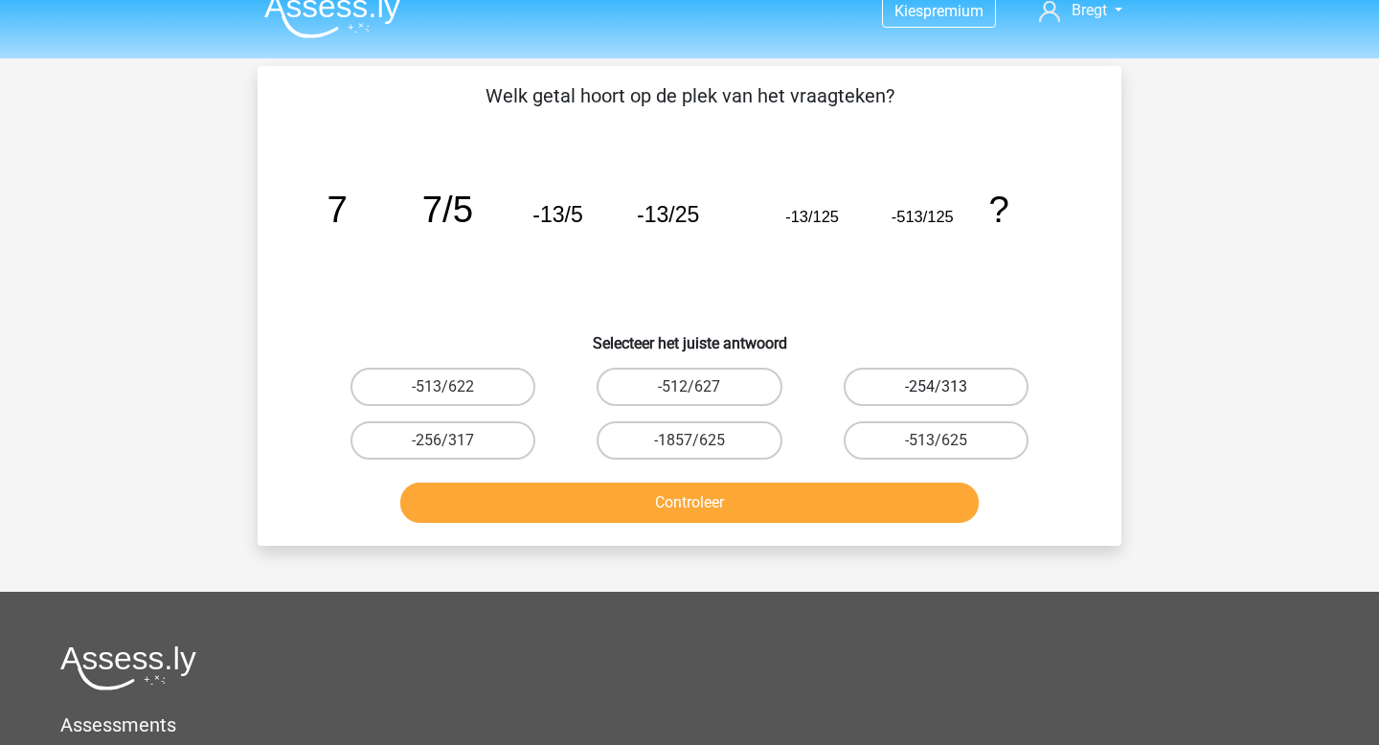
click at [920, 391] on label "-254/313" at bounding box center [935, 387] width 185 height 38
click at [935, 391] on input "-254/313" at bounding box center [941, 393] width 12 height 12
radio input "true"
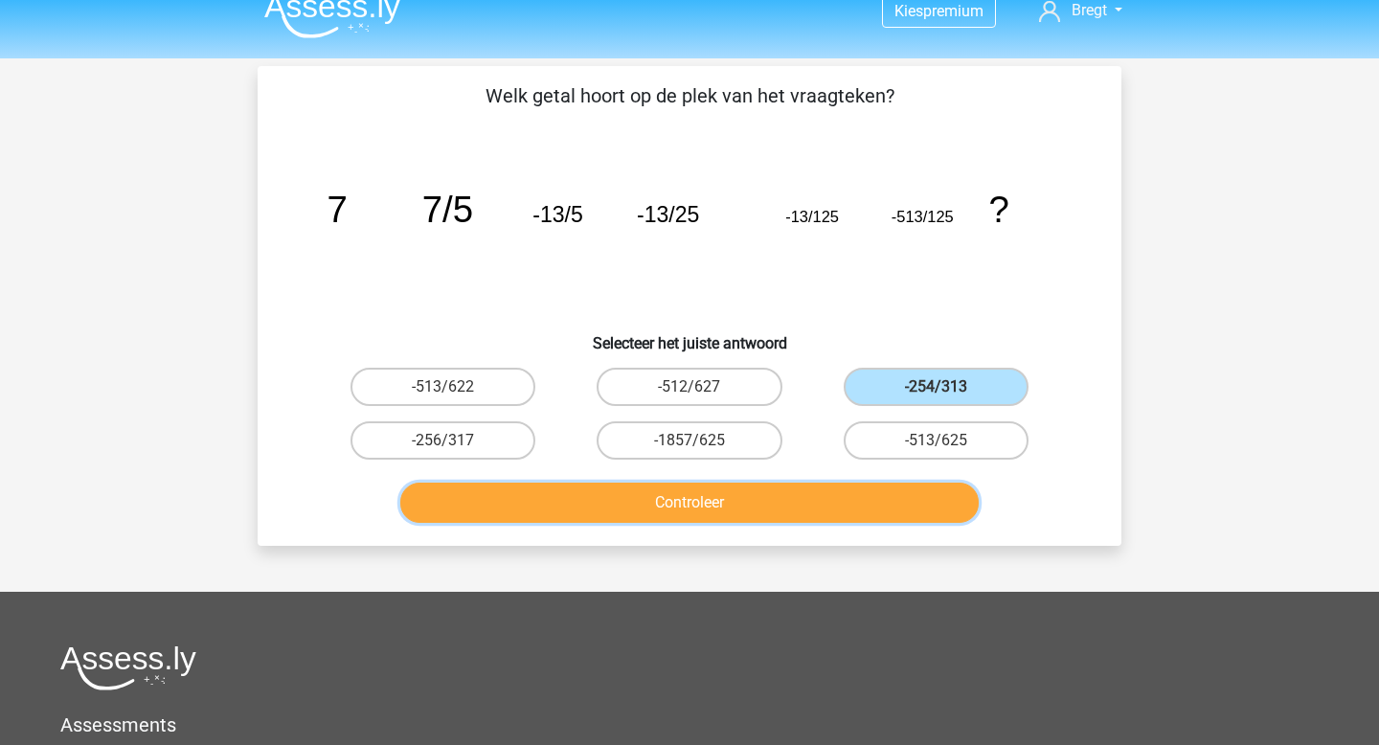
click at [858, 510] on button "Controleer" at bounding box center [689, 503] width 579 height 40
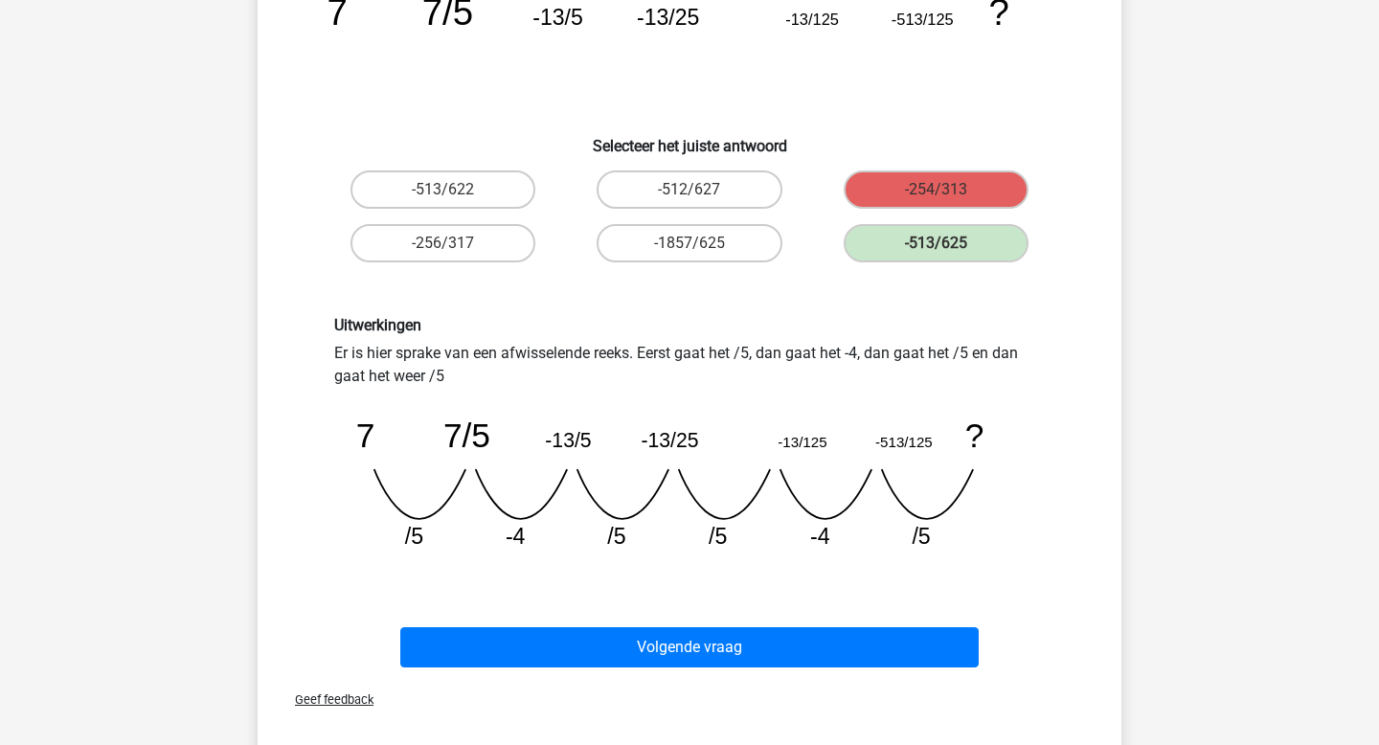
scroll to position [221, 0]
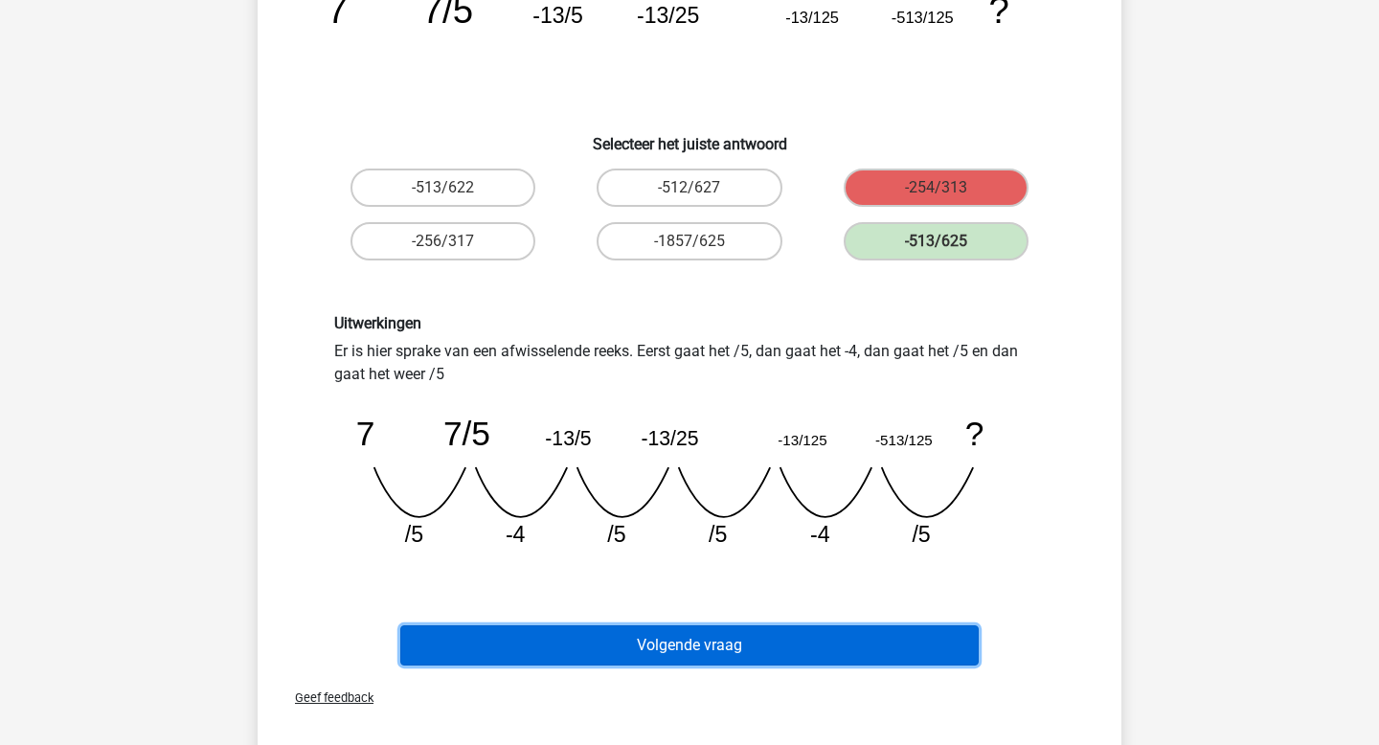
click at [807, 641] on button "Volgende vraag" at bounding box center [689, 645] width 579 height 40
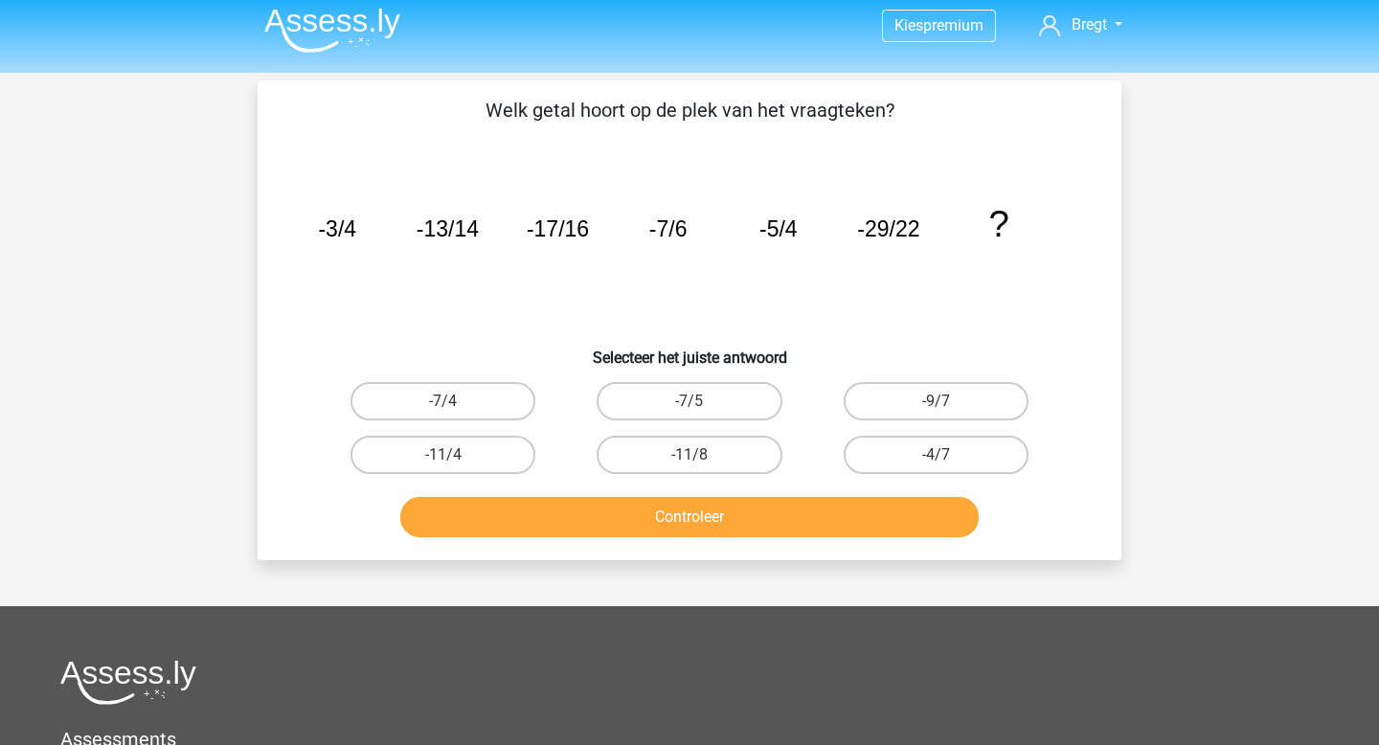
scroll to position [0, 0]
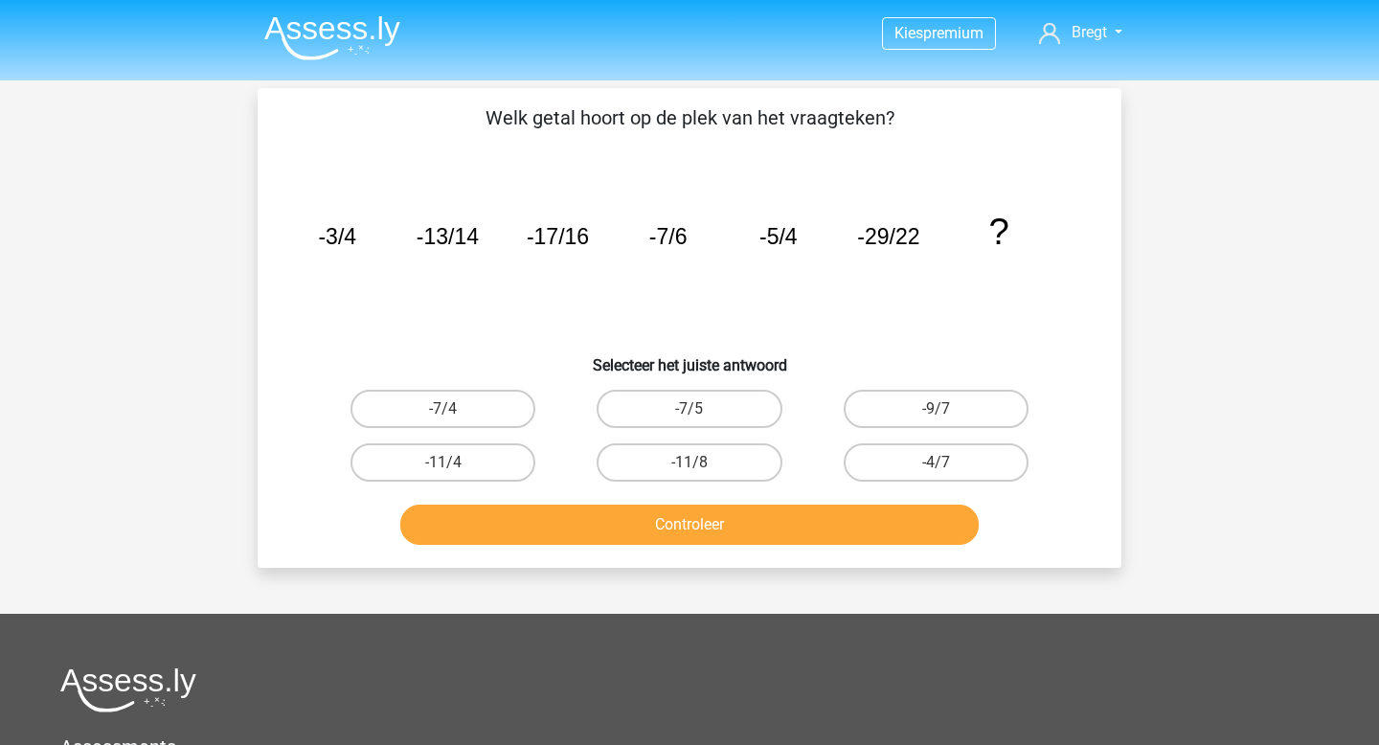
click at [751, 524] on button "Controleer" at bounding box center [689, 525] width 579 height 40
click at [460, 410] on label "-7/4" at bounding box center [442, 409] width 185 height 38
click at [456, 410] on input "-7/4" at bounding box center [449, 415] width 12 height 12
radio input "true"
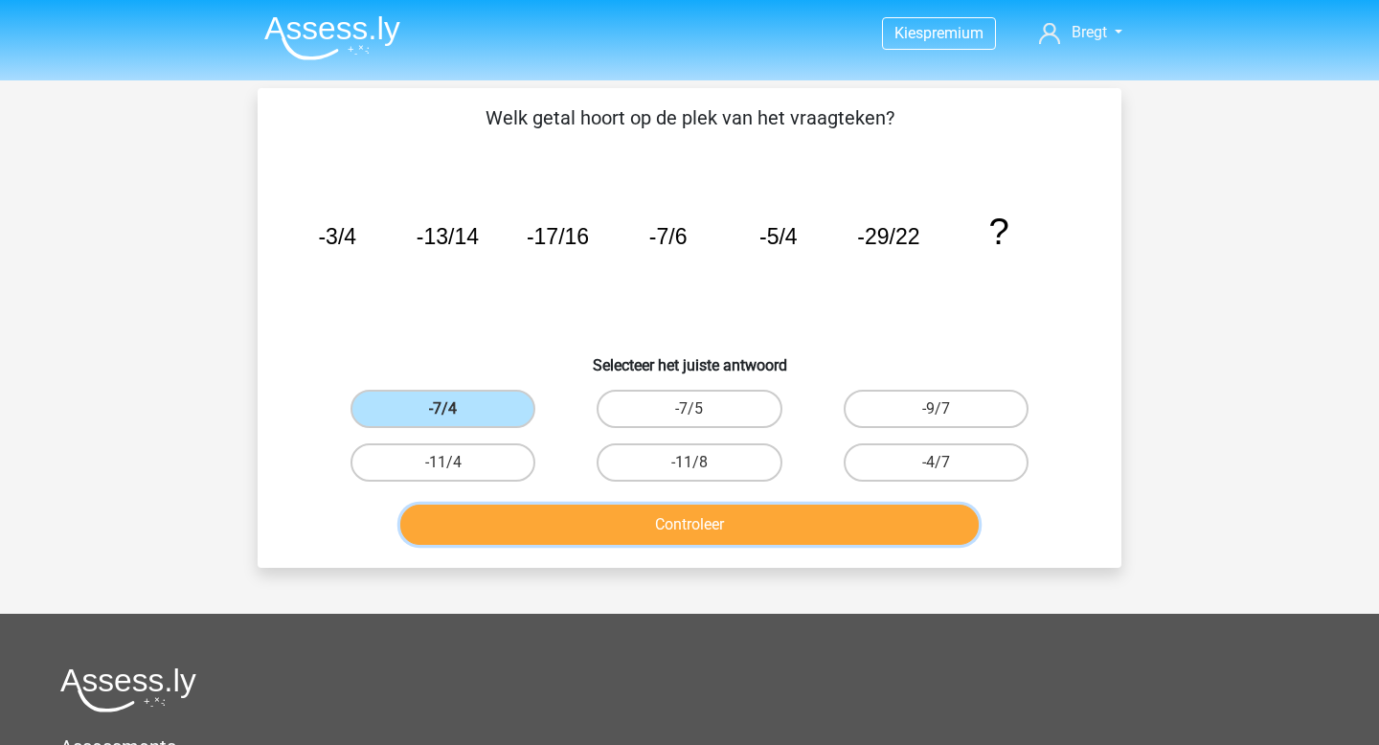
click at [565, 511] on button "Controleer" at bounding box center [689, 525] width 579 height 40
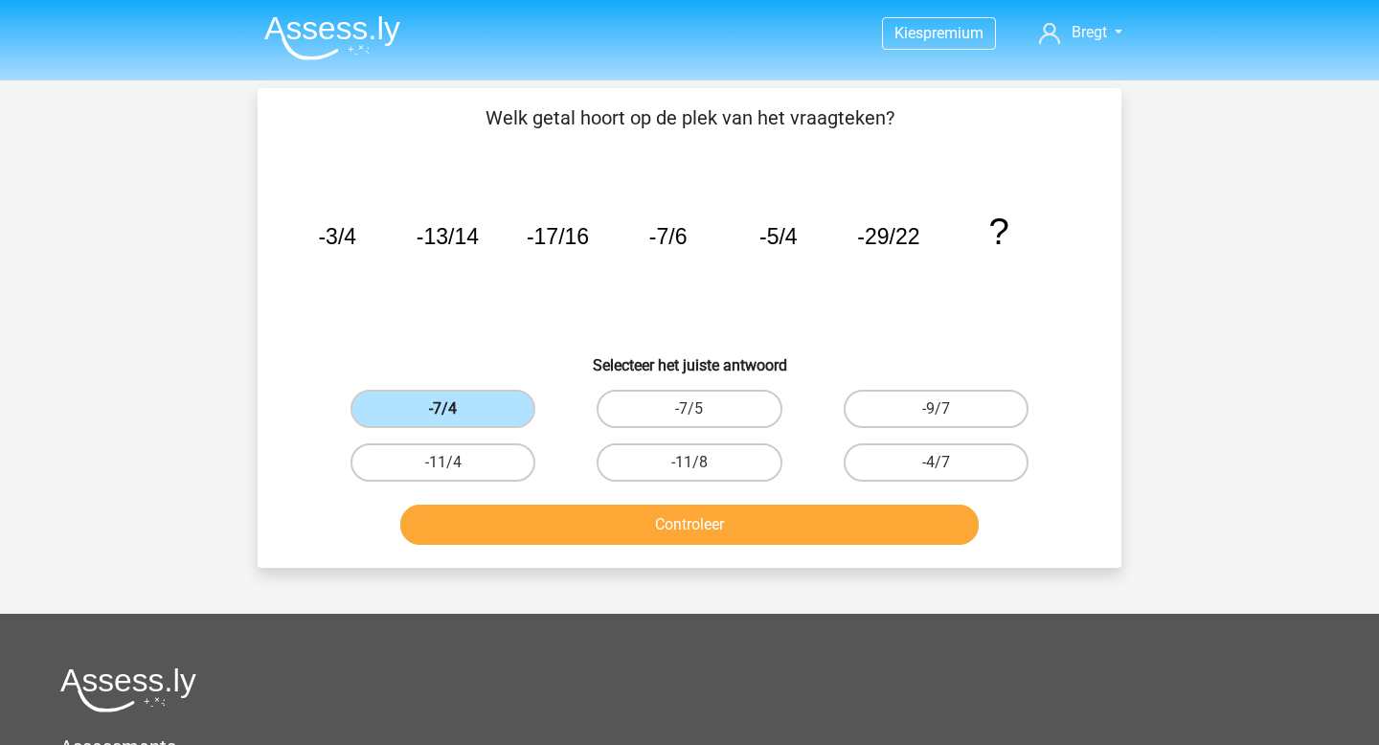
click at [473, 403] on label "-7/4" at bounding box center [442, 409] width 185 height 38
click at [456, 409] on input "-7/4" at bounding box center [449, 415] width 12 height 12
click at [484, 459] on label "-11/4" at bounding box center [442, 462] width 185 height 38
click at [456, 462] on input "-11/4" at bounding box center [449, 468] width 12 height 12
radio input "true"
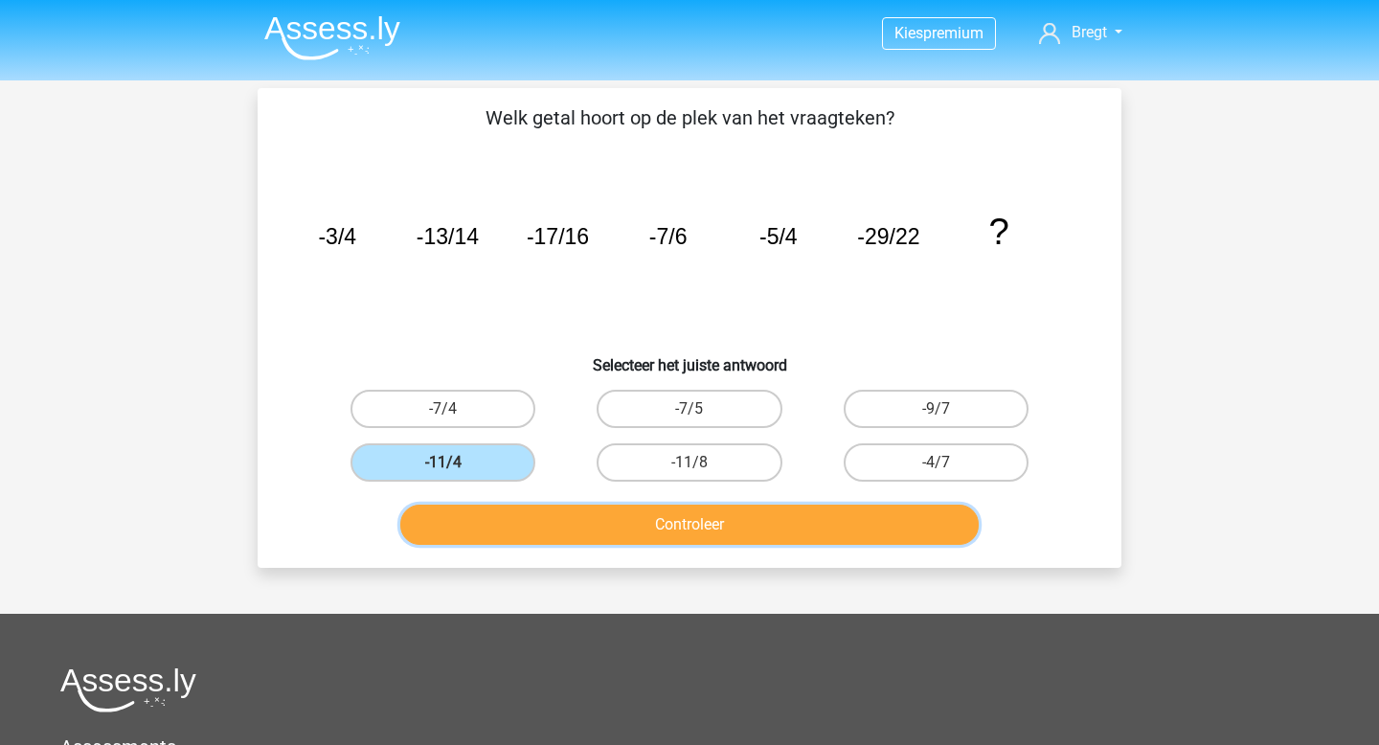
click at [535, 520] on button "Controleer" at bounding box center [689, 525] width 579 height 40
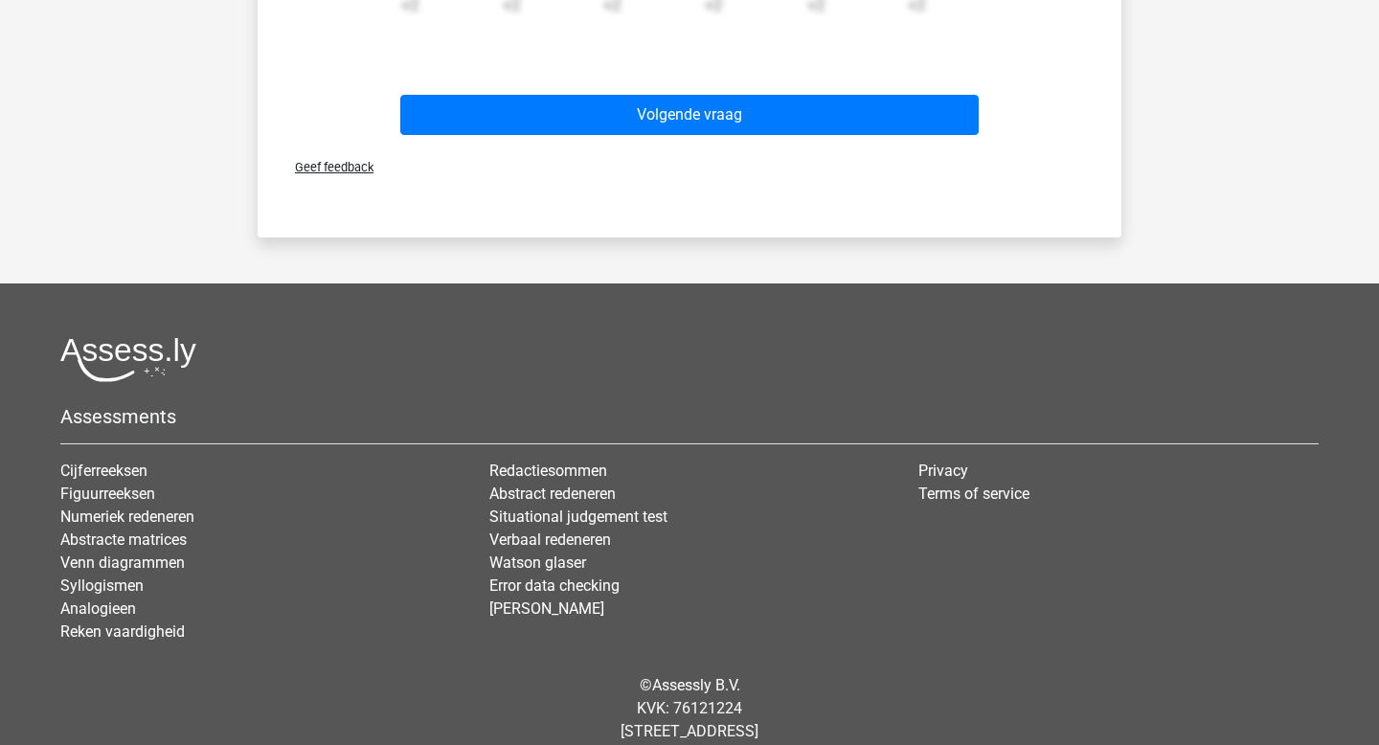
scroll to position [993, 0]
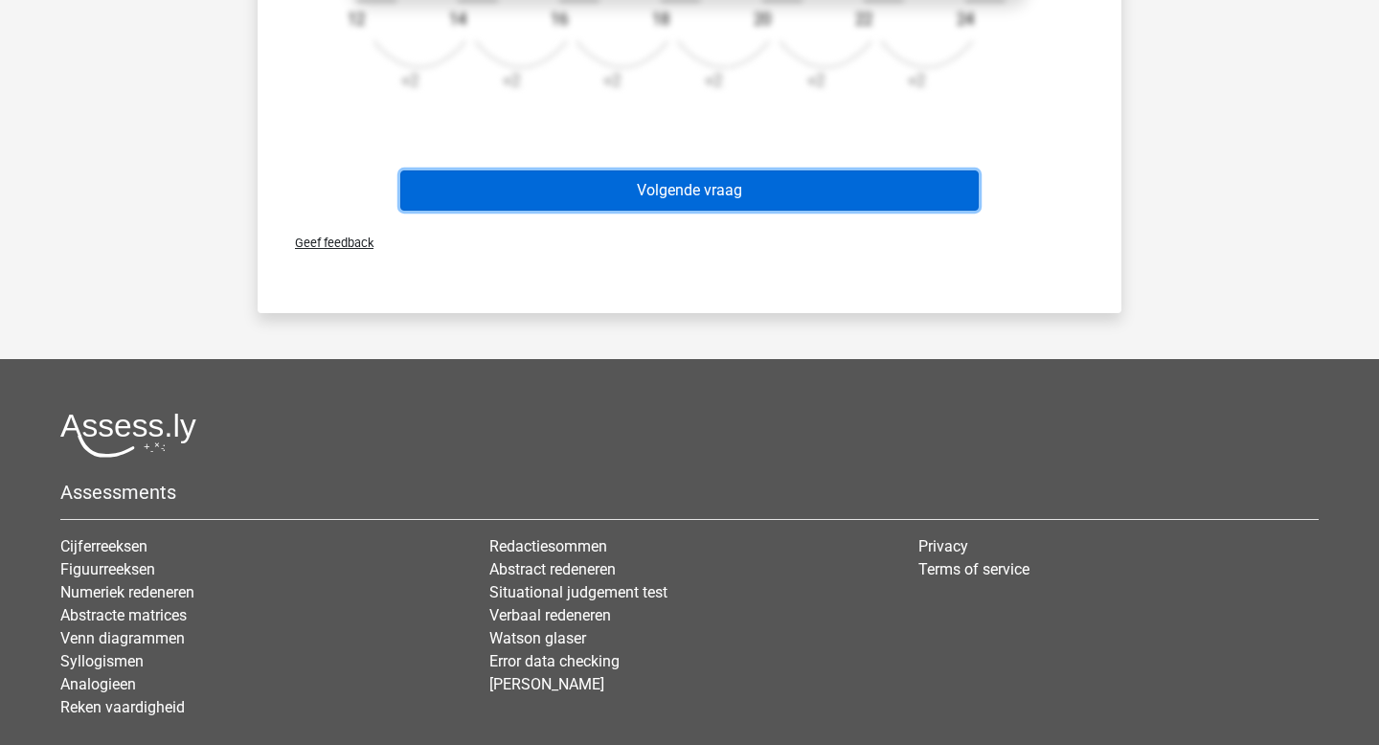
click at [698, 198] on button "Volgende vraag" at bounding box center [689, 190] width 579 height 40
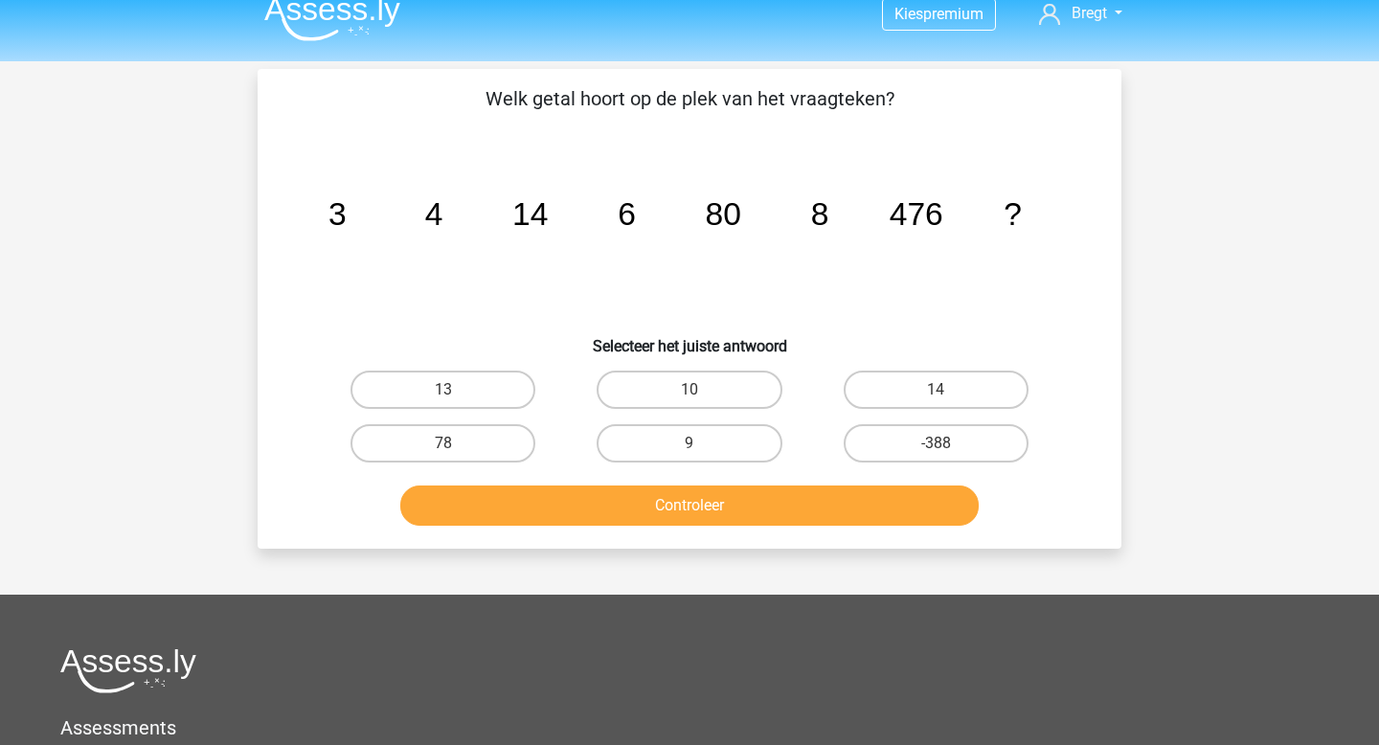
scroll to position [0, 0]
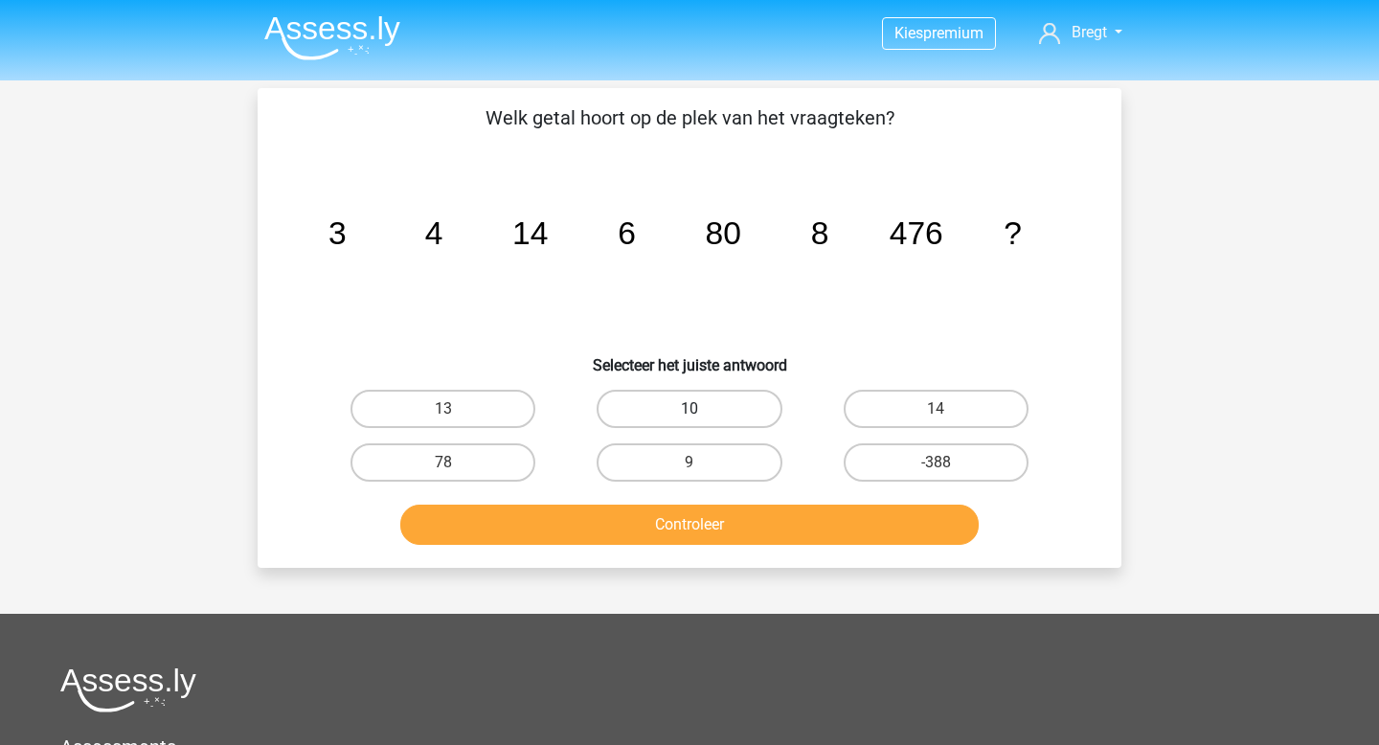
click at [635, 405] on label "10" at bounding box center [688, 409] width 185 height 38
click at [689, 409] on input "10" at bounding box center [695, 415] width 12 height 12
radio input "true"
click at [651, 557] on div "Welk getal hoort op de plek van het vraagteken? image/svg+xml 3 4 14 6 80 8 476…" at bounding box center [690, 328] width 864 height 480
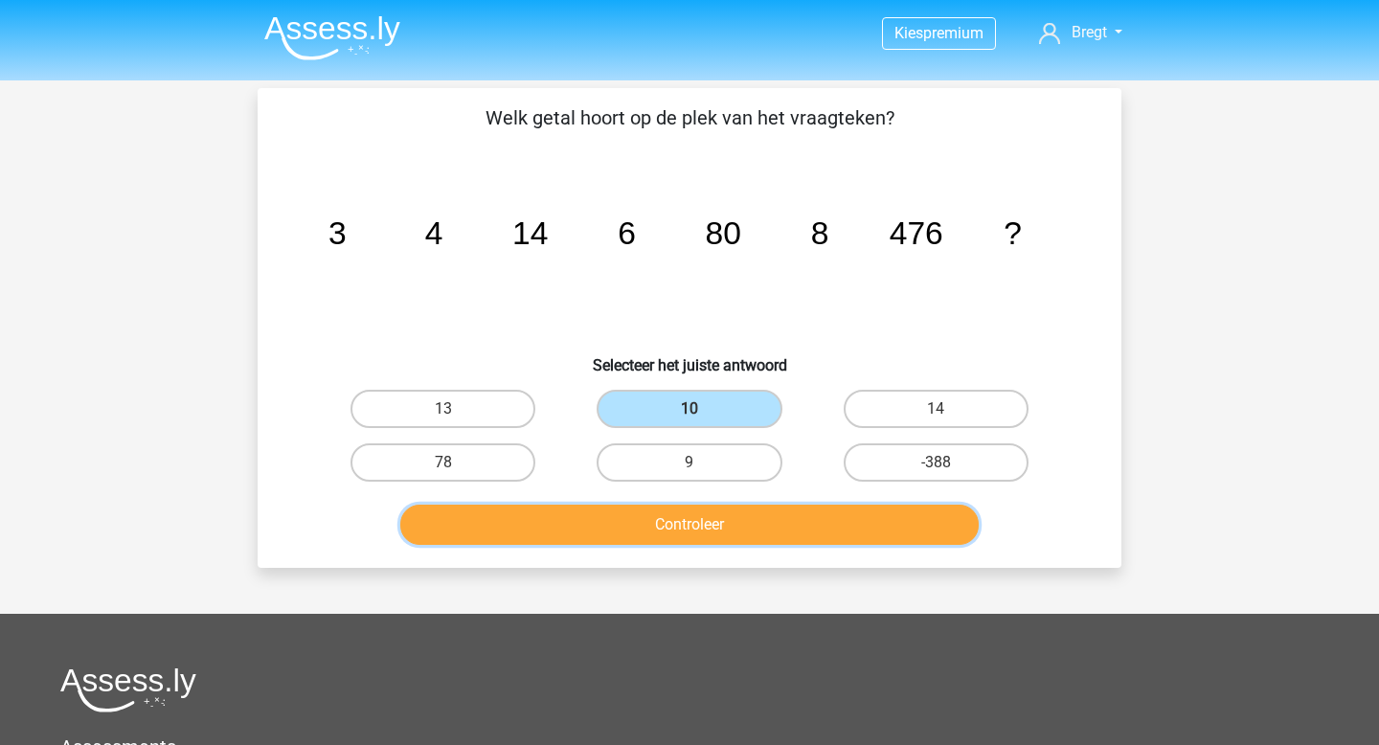
click at [651, 529] on button "Controleer" at bounding box center [689, 525] width 579 height 40
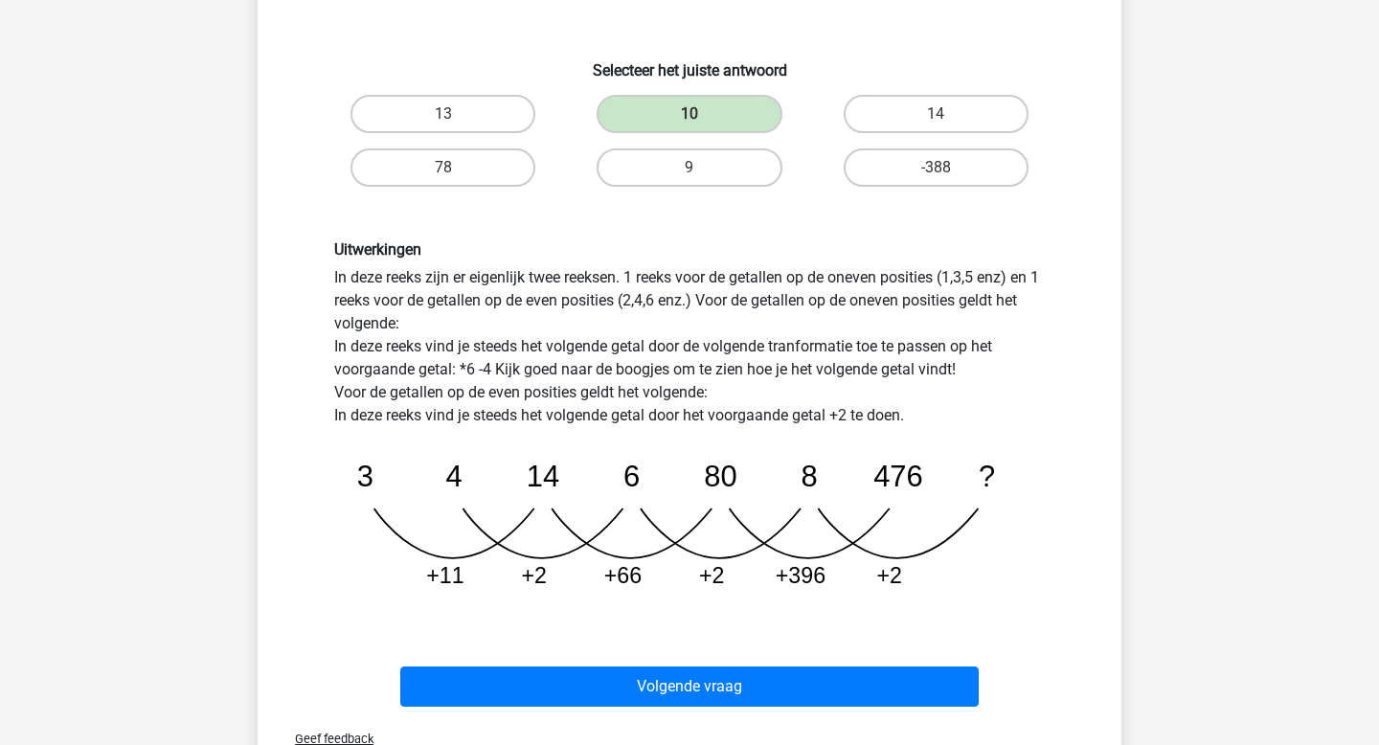
scroll to position [297, 0]
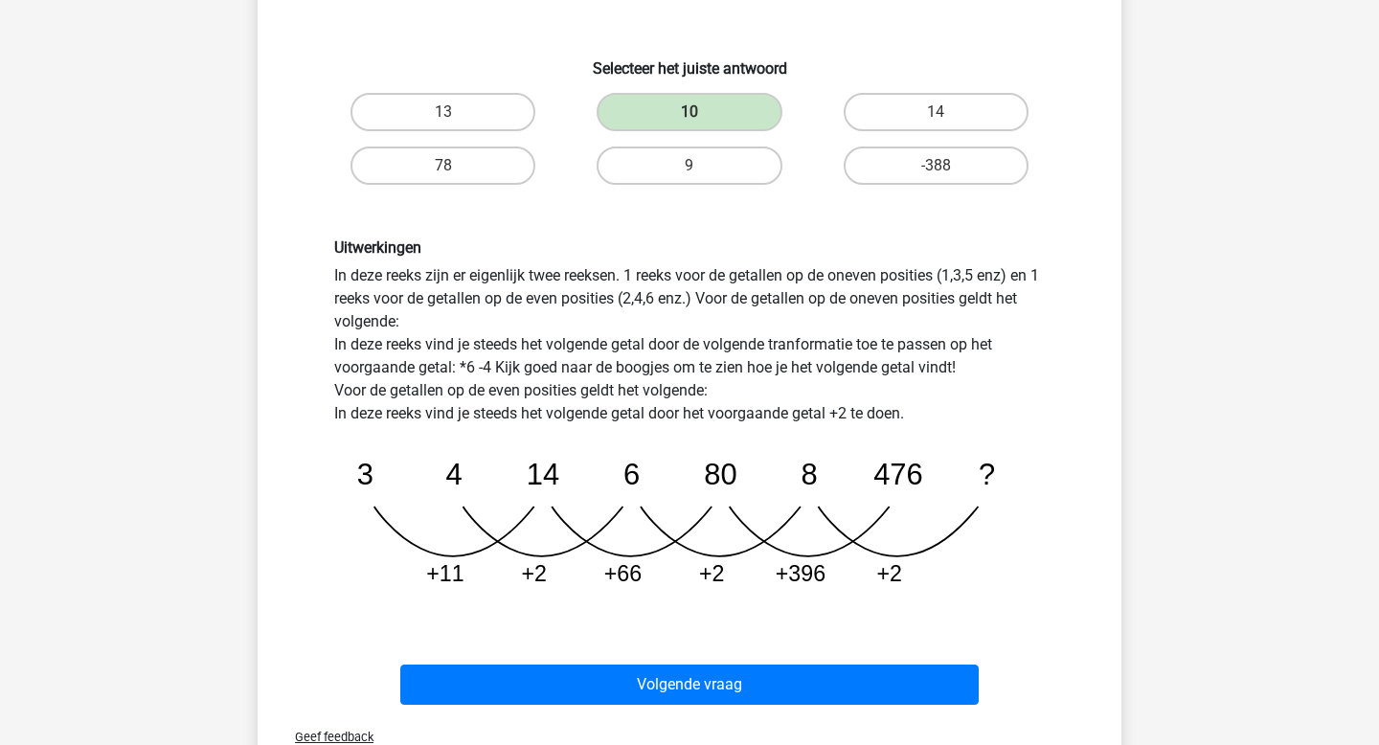
click at [689, 658] on div "Volgende vraag" at bounding box center [689, 680] width 802 height 63
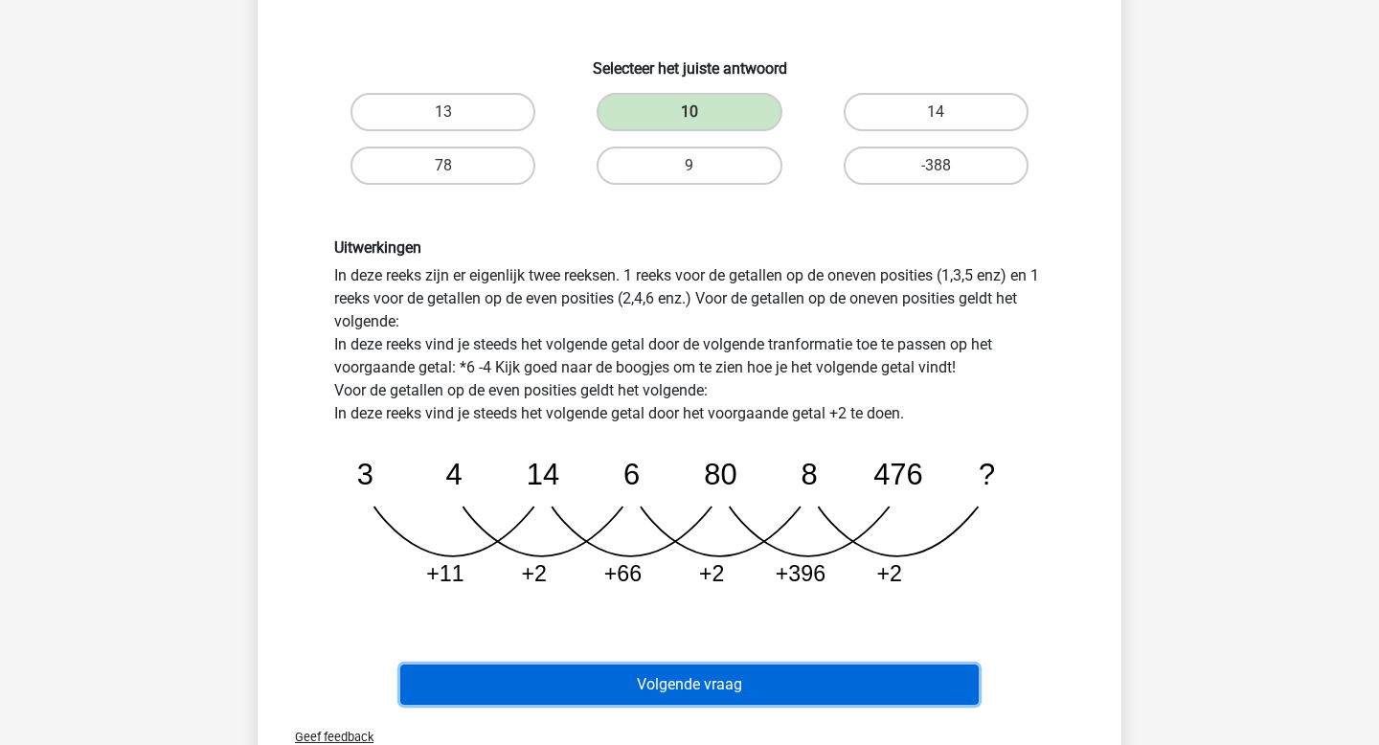
click at [684, 677] on button "Volgende vraag" at bounding box center [689, 684] width 579 height 40
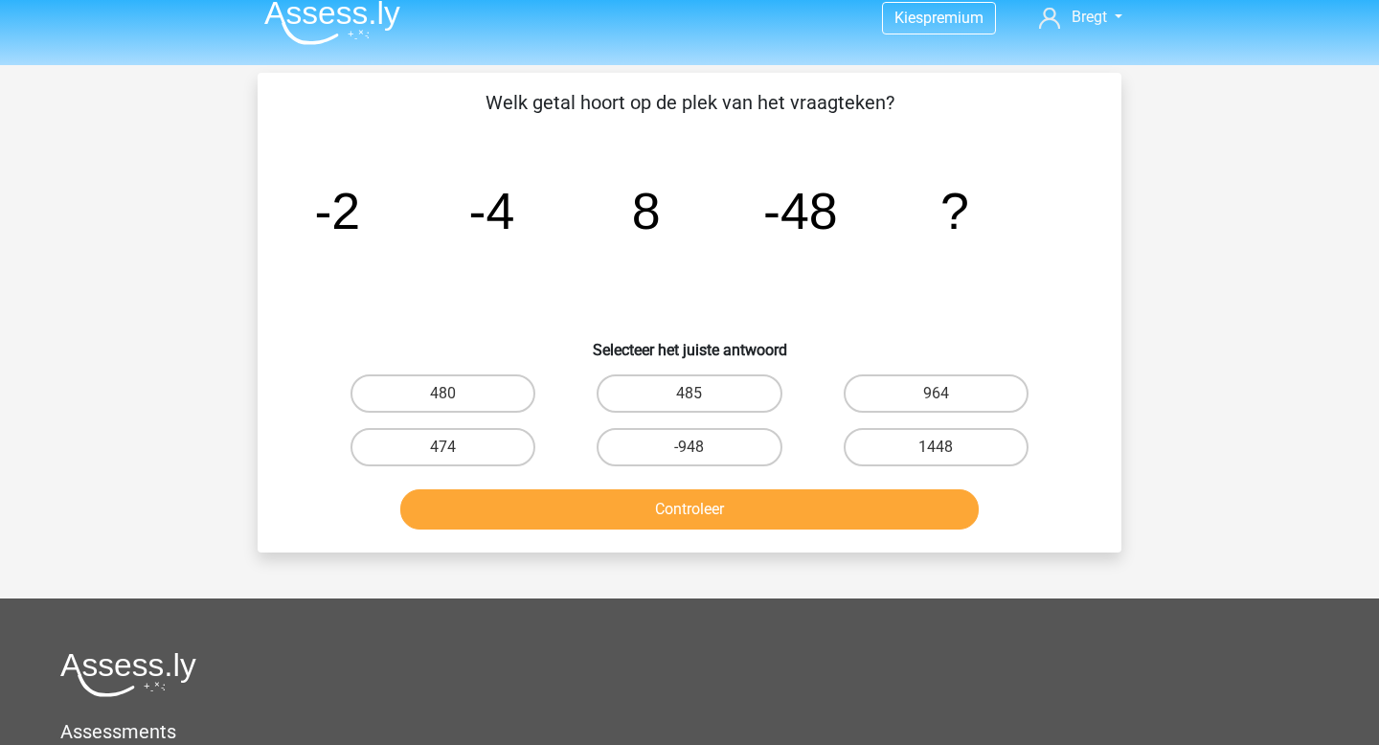
scroll to position [0, 0]
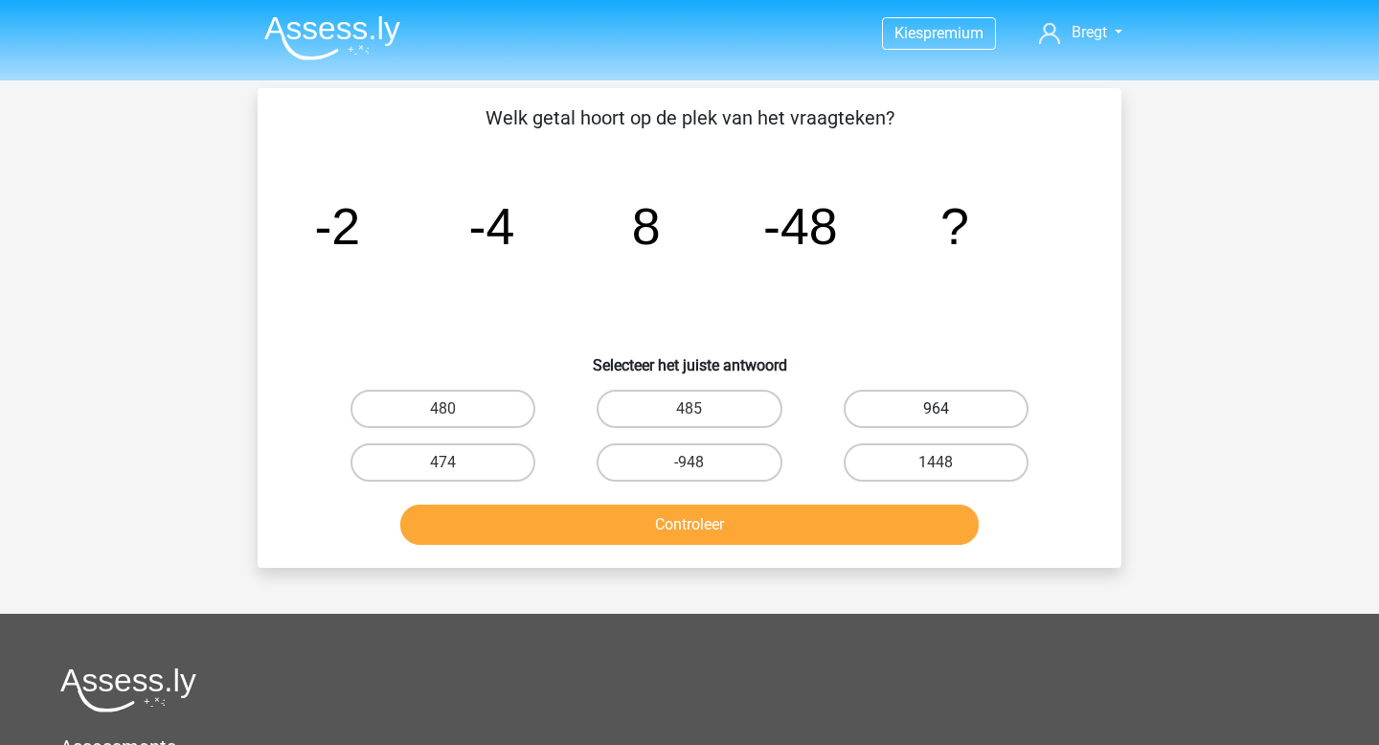
click at [896, 397] on label "964" at bounding box center [935, 409] width 185 height 38
click at [935, 409] on input "964" at bounding box center [941, 415] width 12 height 12
radio input "true"
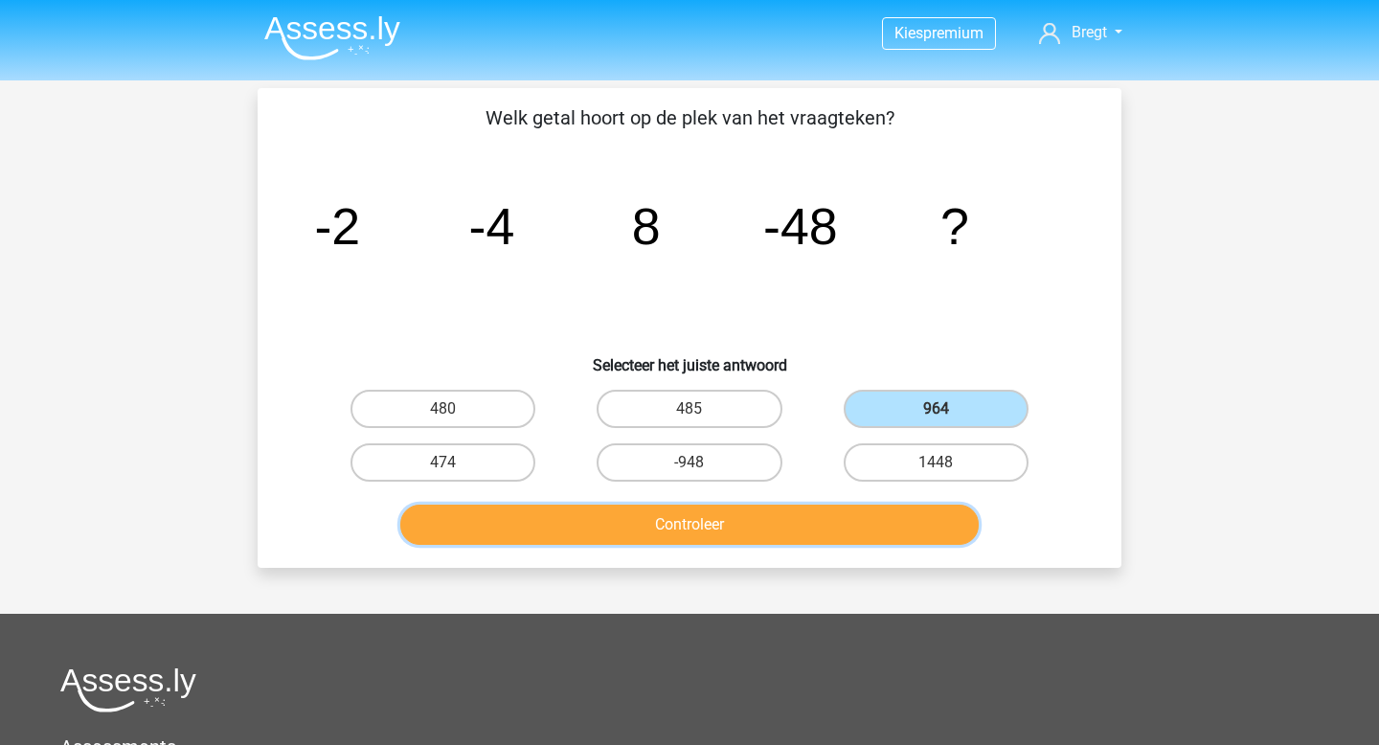
click at [832, 512] on button "Controleer" at bounding box center [689, 525] width 579 height 40
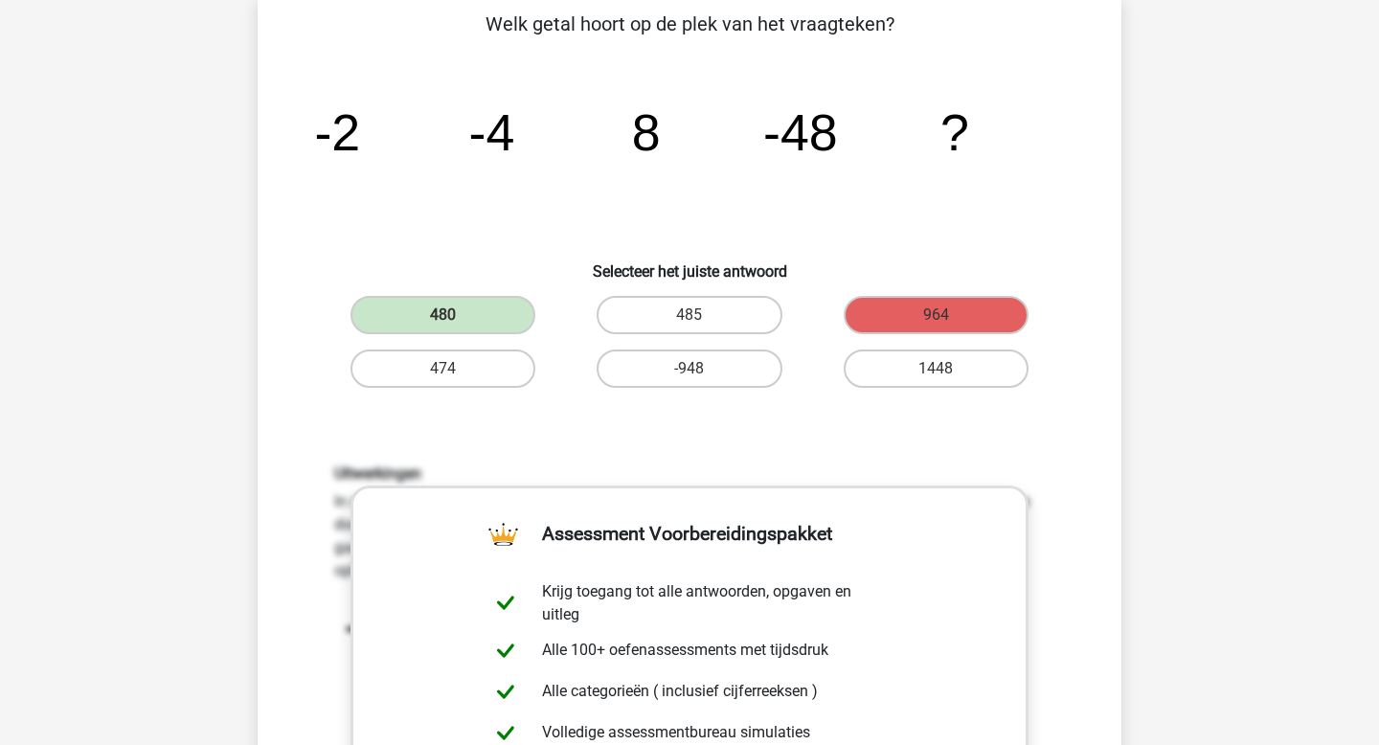
scroll to position [20, 0]
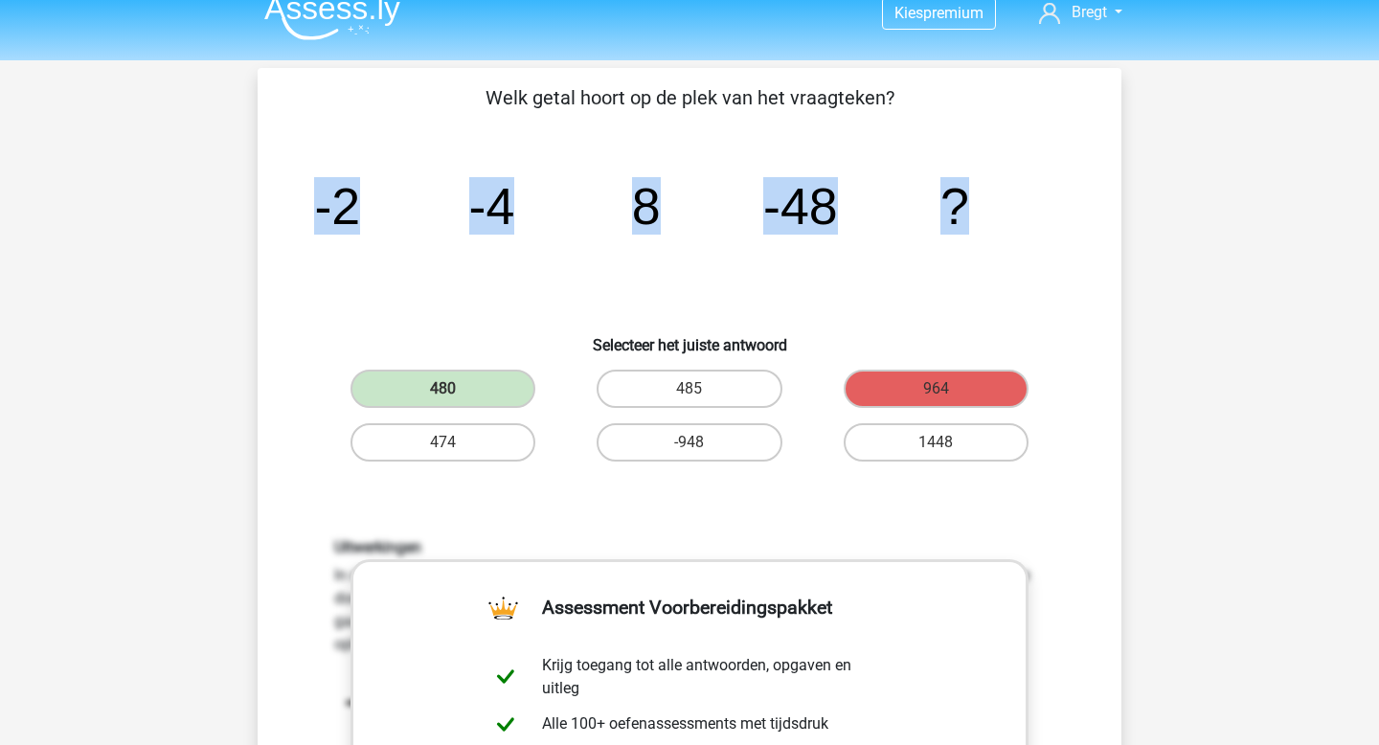
drag, startPoint x: 319, startPoint y: 191, endPoint x: 1132, endPoint y: 191, distance: 812.8
click at [1132, 192] on div "Vraag 9 van de 10 Categorie: cijferreeksen set 1 Welk getal hoort op de plek va…" at bounding box center [689, 656] width 894 height 1176
copy g "-2 -4 8 -48 ?"
